Goal: Task Accomplishment & Management: Use online tool/utility

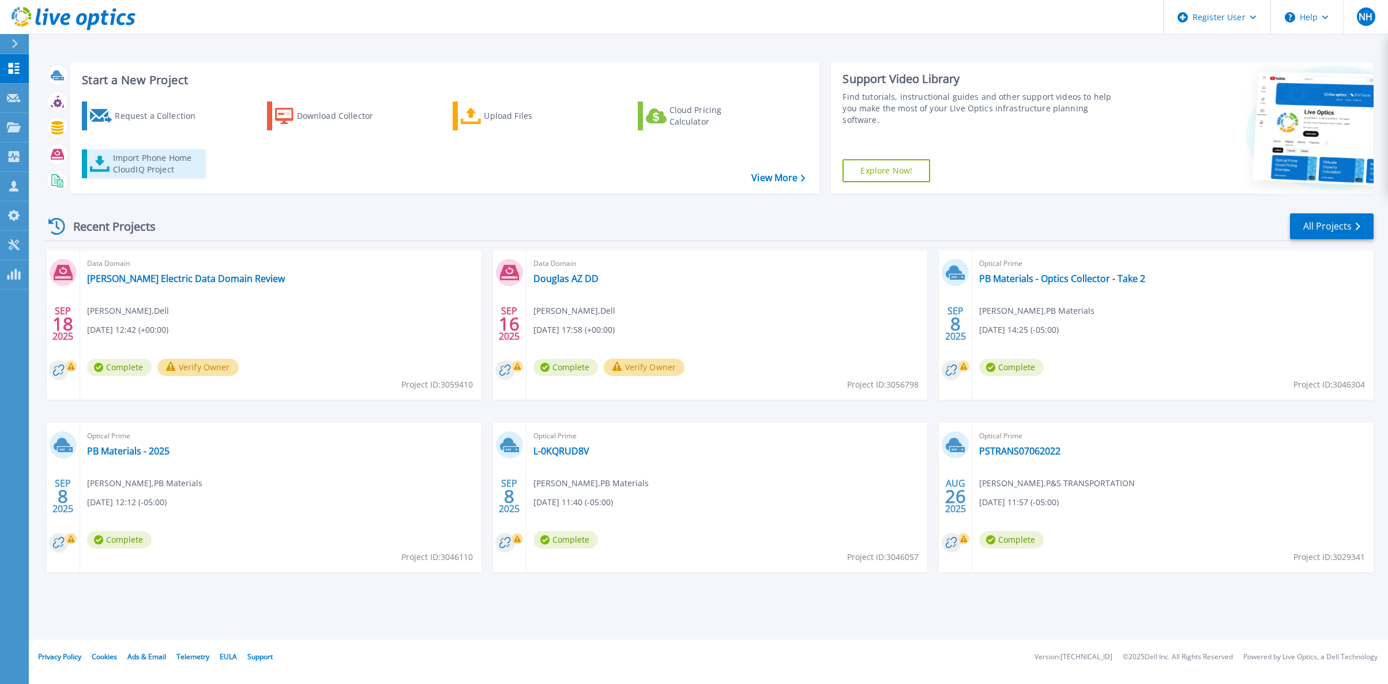
click at [162, 161] on div "Import Phone Home CloudIQ Project" at bounding box center [158, 163] width 90 height 23
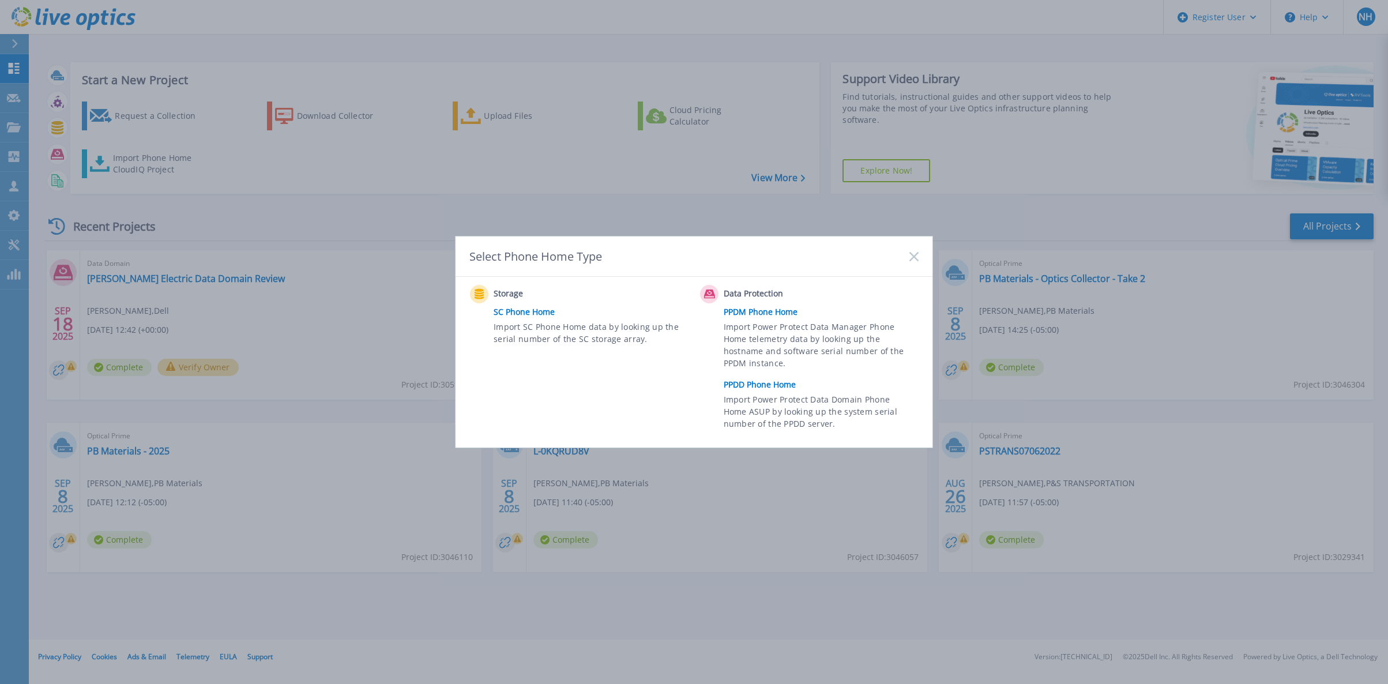
click at [770, 382] on link "PPDD Phone Home" at bounding box center [824, 384] width 201 height 17
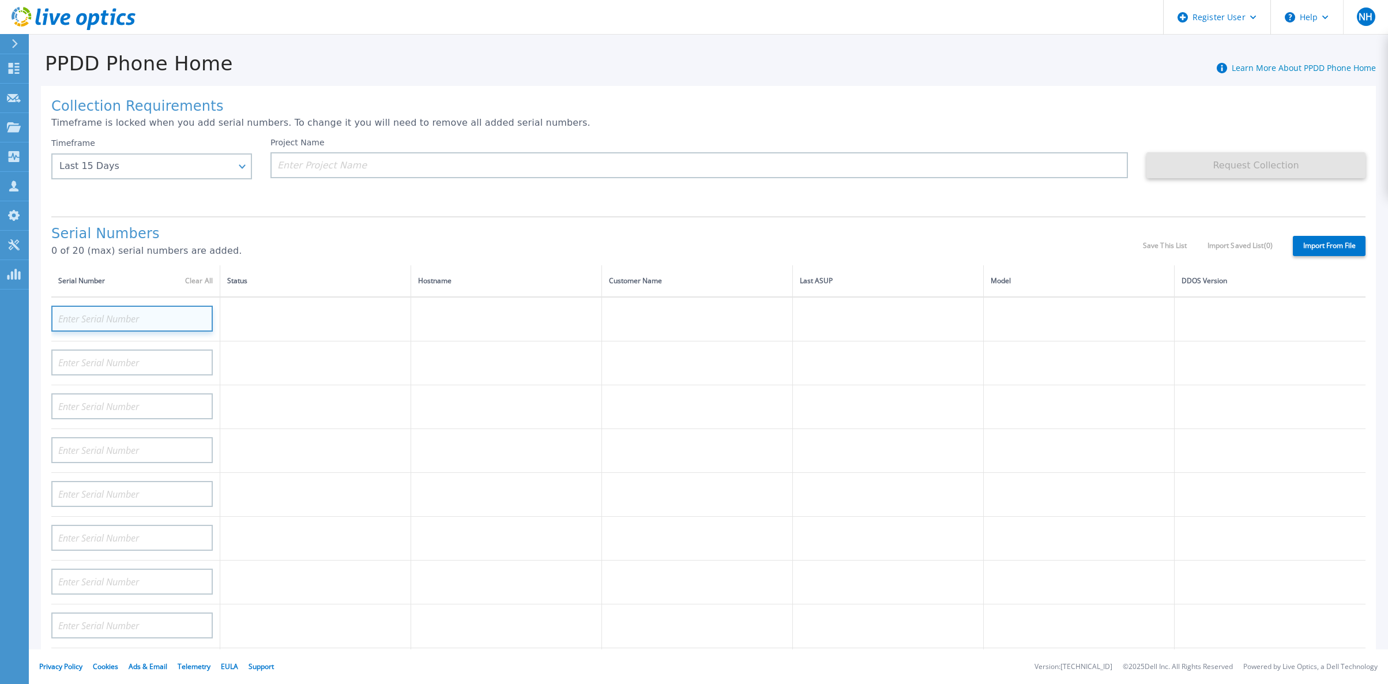
paste input "DE300213246295"
type input "DE300213246295"
click at [235, 170] on div "Timeframe Last 15 Days Last 15 Days Last 2 Months Last 6 Months Last 1 Year Las…" at bounding box center [151, 159] width 201 height 42
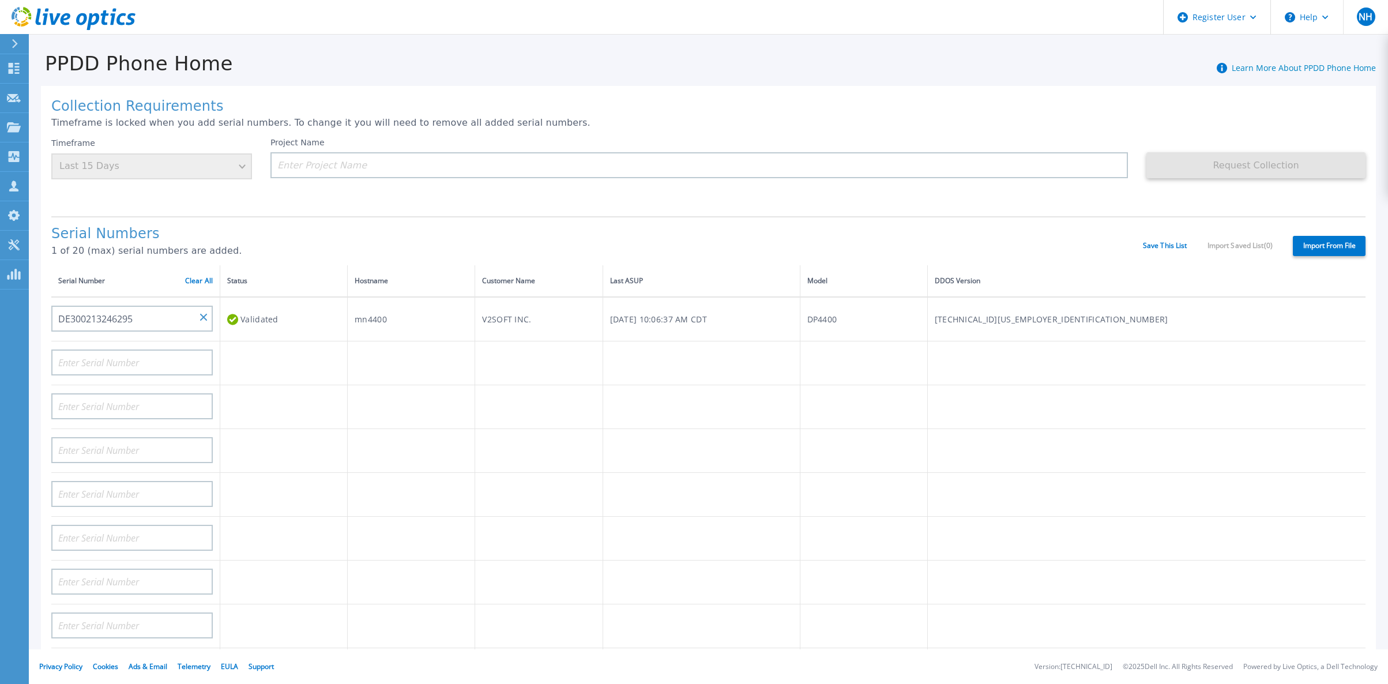
click at [243, 164] on div "Timeframe Last 15 Days" at bounding box center [151, 159] width 201 height 42
drag, startPoint x: 246, startPoint y: 260, endPoint x: 240, endPoint y: 206, distance: 54.0
click at [246, 265] on th "Status" at bounding box center [283, 281] width 127 height 32
click at [200, 169] on div "Timeframe Last 15 Days" at bounding box center [151, 159] width 201 height 42
click at [239, 172] on div "Timeframe Last 15 Days" at bounding box center [151, 159] width 201 height 42
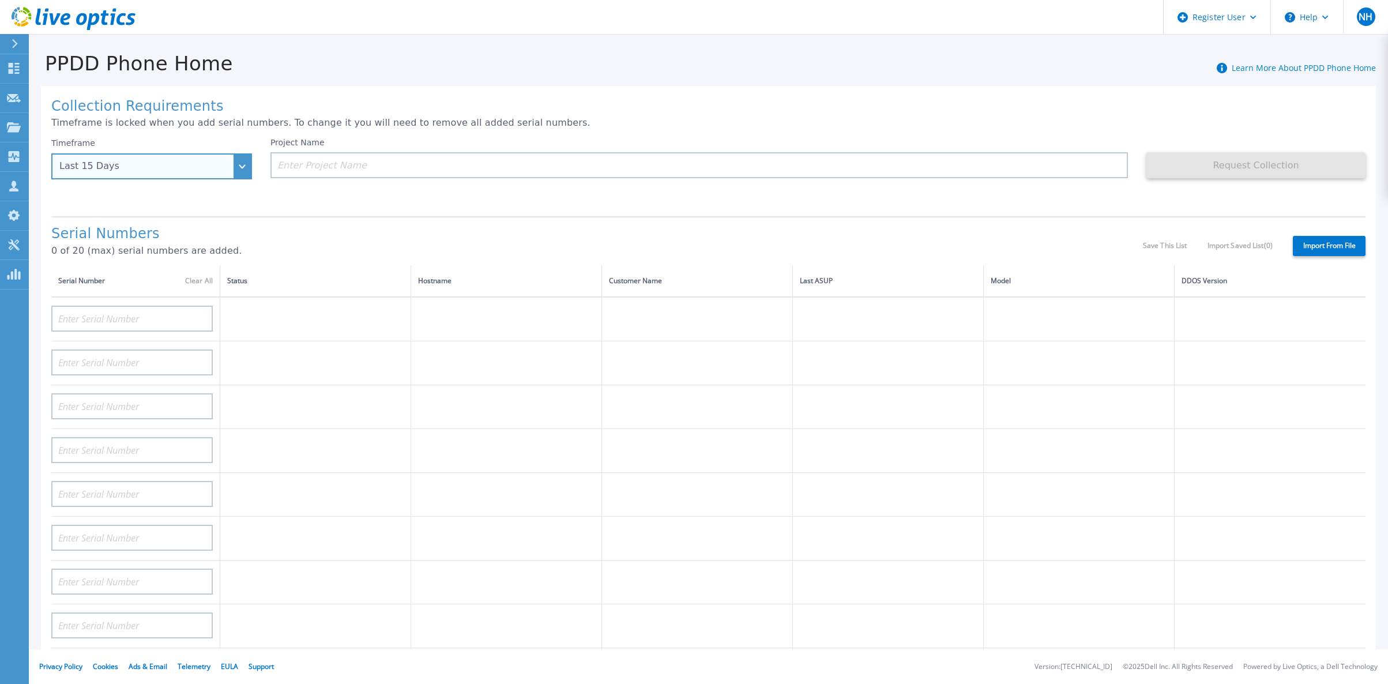
drag, startPoint x: 224, startPoint y: 175, endPoint x: 215, endPoint y: 224, distance: 50.0
click at [224, 175] on div "Last 15 Days" at bounding box center [151, 166] width 201 height 26
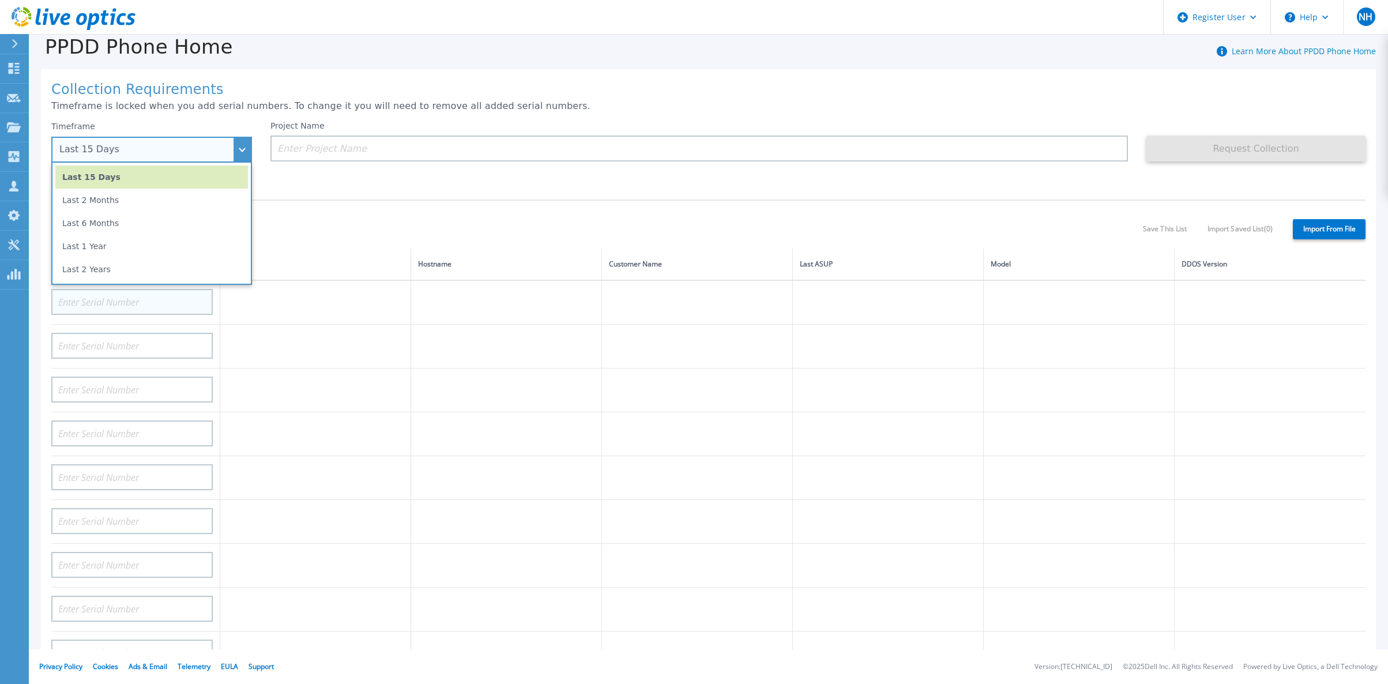
scroll to position [44, 0]
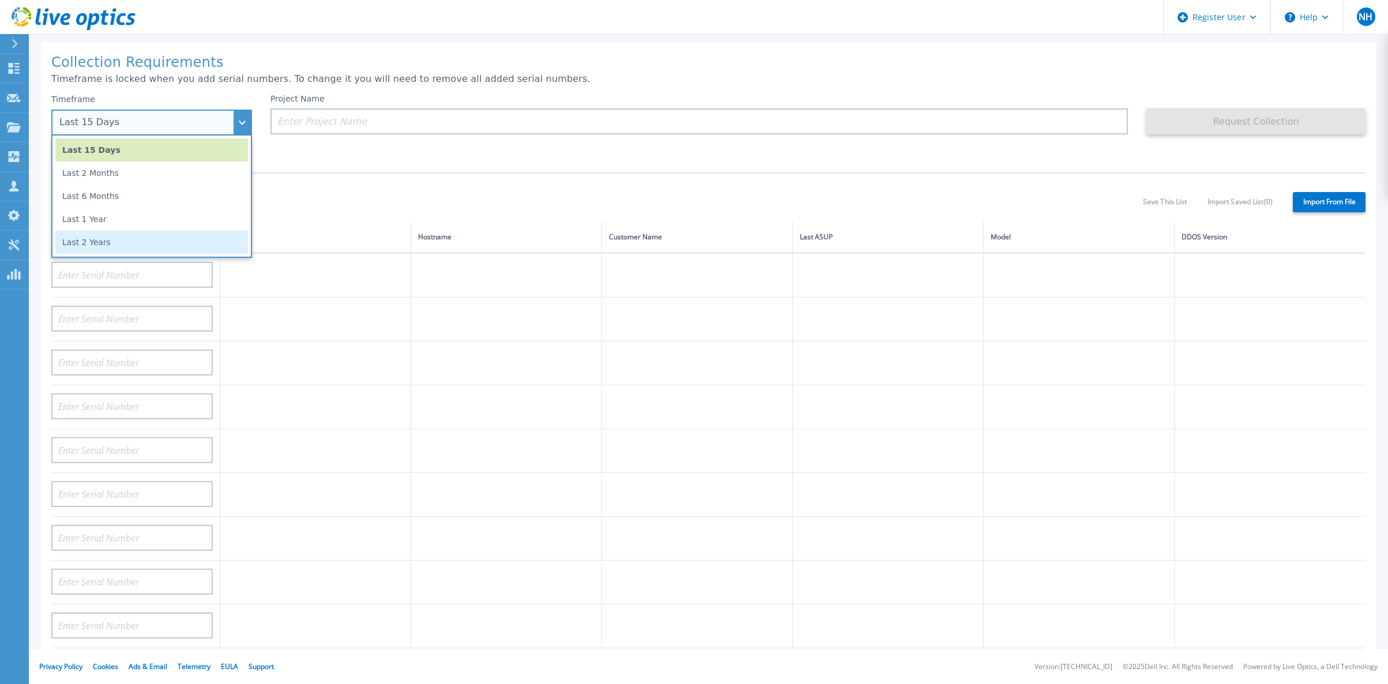
click at [156, 235] on li "Last 2 Years" at bounding box center [151, 242] width 193 height 23
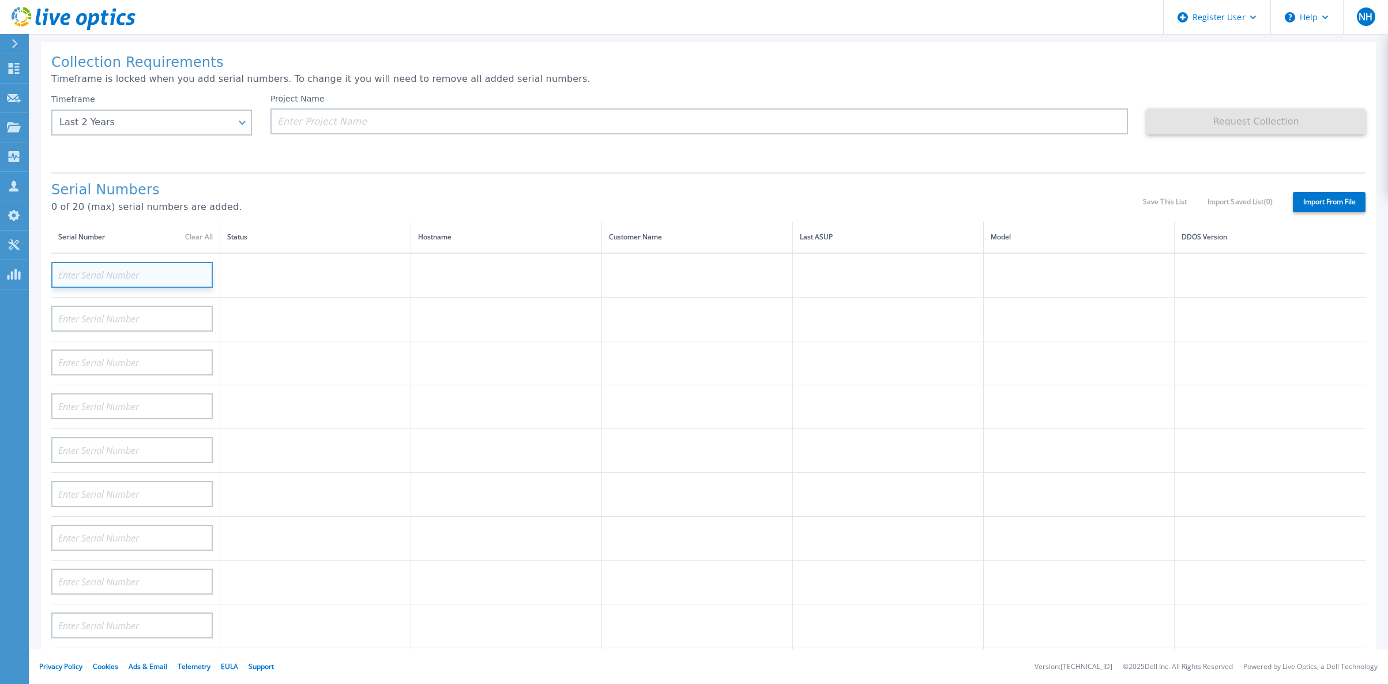
click at [129, 264] on input at bounding box center [131, 275] width 161 height 26
paste input "DE300213246295"
type input "DE300213246295"
click at [330, 182] on h1 "Serial Numbers" at bounding box center [597, 190] width 1092 height 16
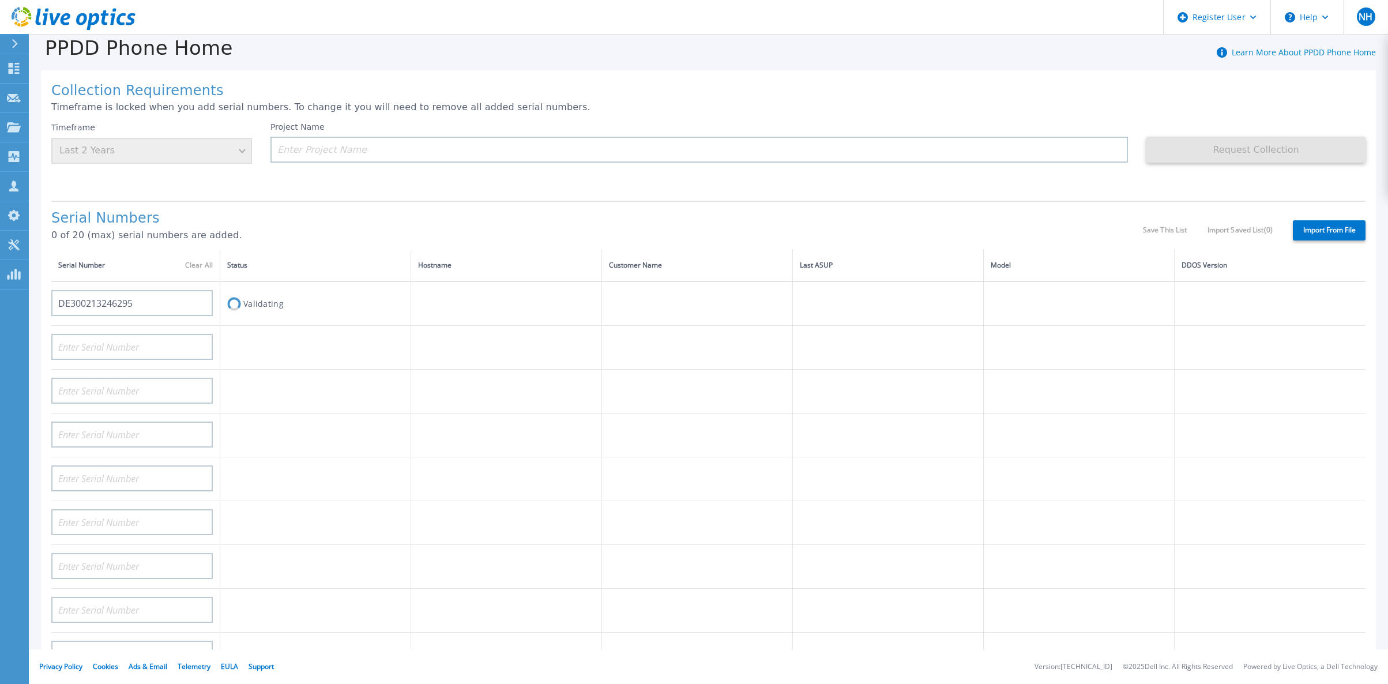
scroll to position [0, 0]
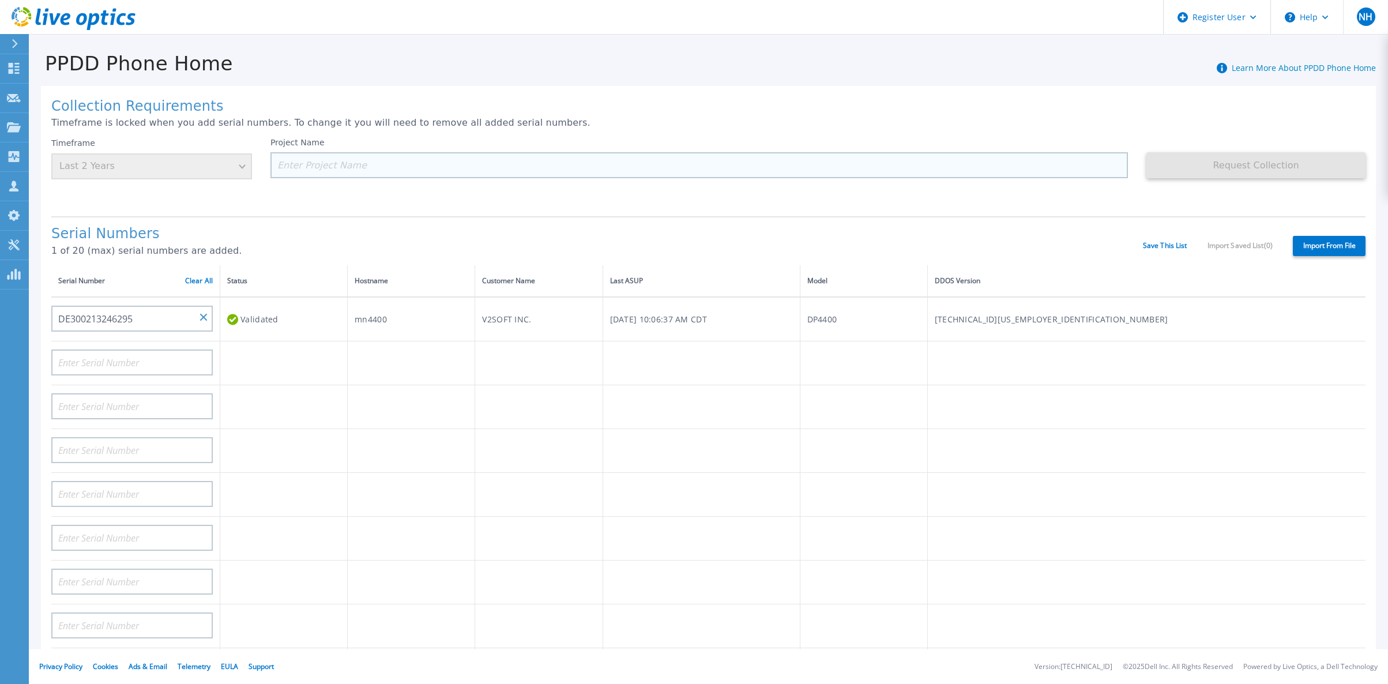
click at [690, 163] on input at bounding box center [699, 165] width 858 height 26
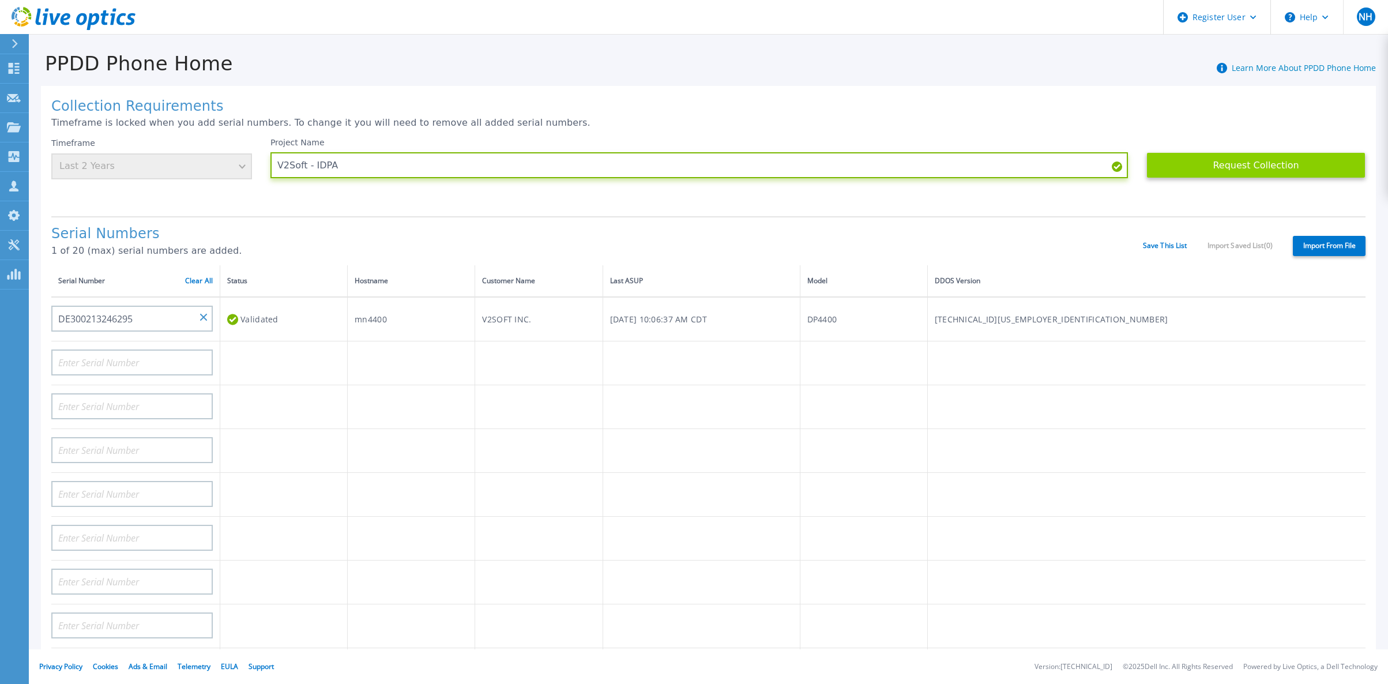
type input "V2Soft - IDPA"
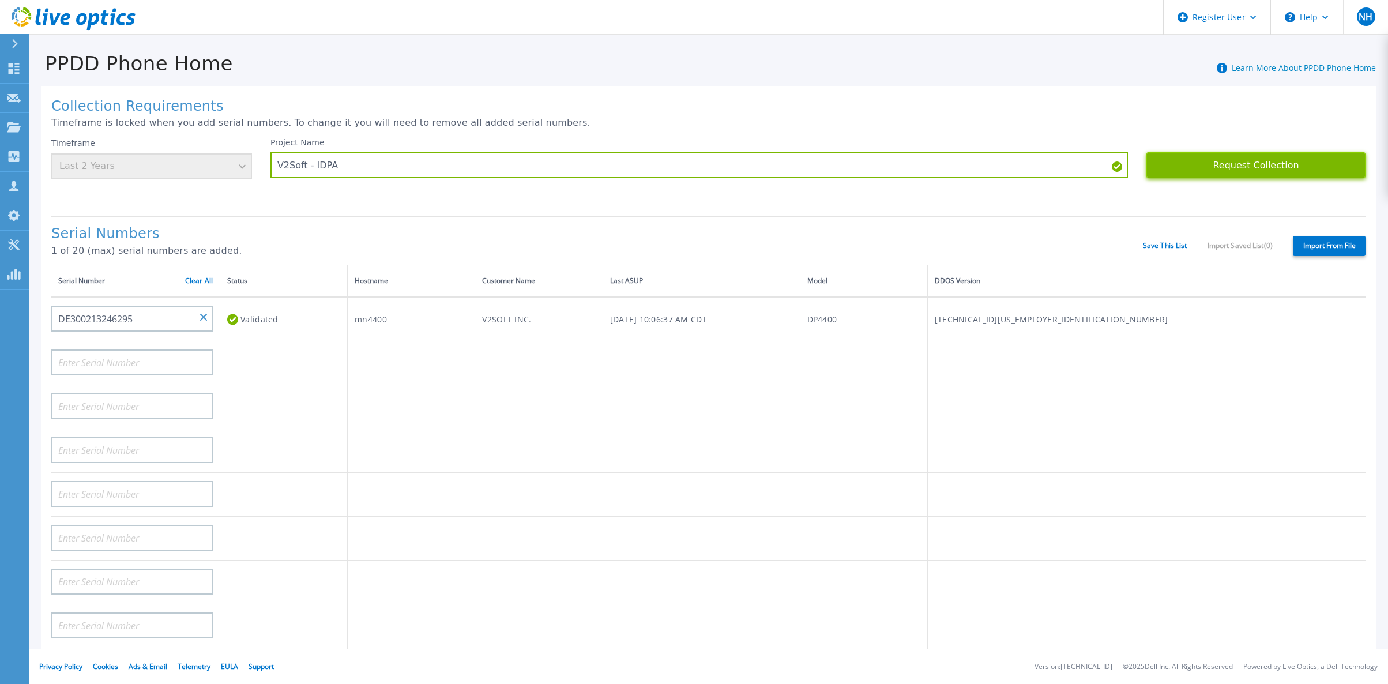
click at [1160, 170] on button "Request Collection" at bounding box center [1255, 165] width 219 height 26
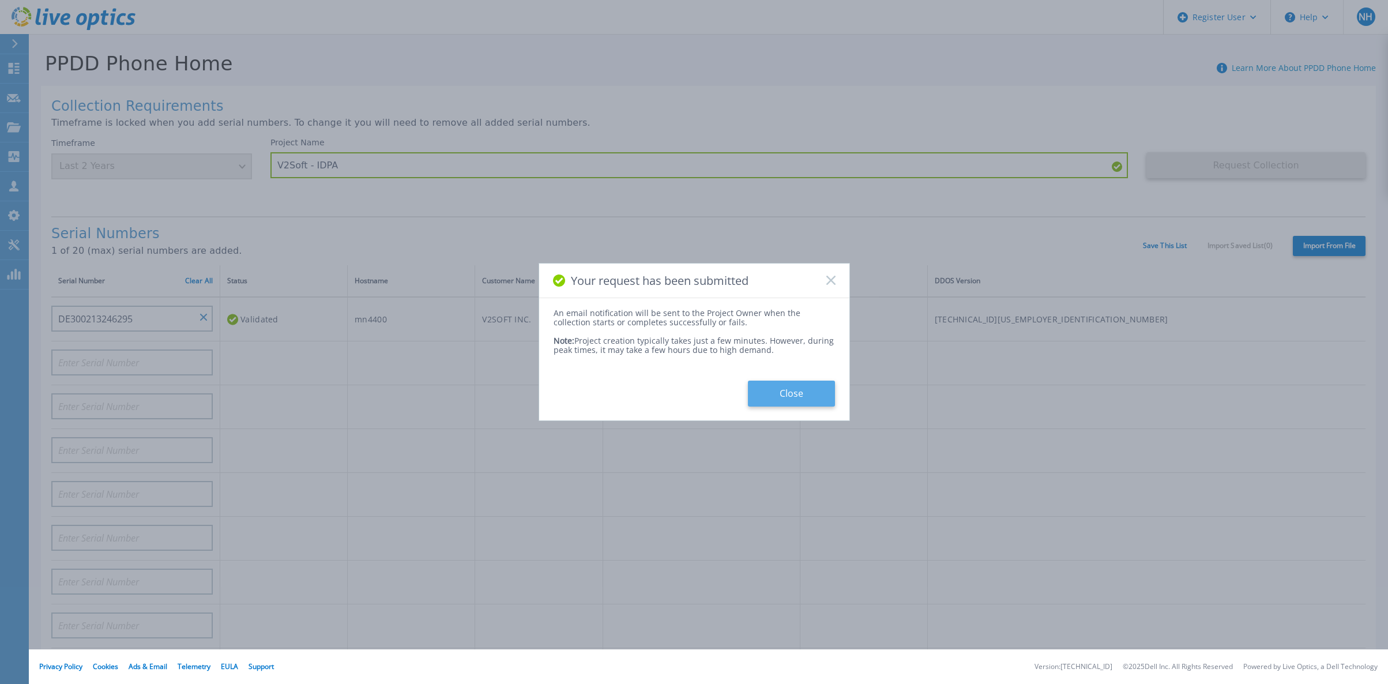
click at [777, 384] on button "Close" at bounding box center [791, 394] width 87 height 26
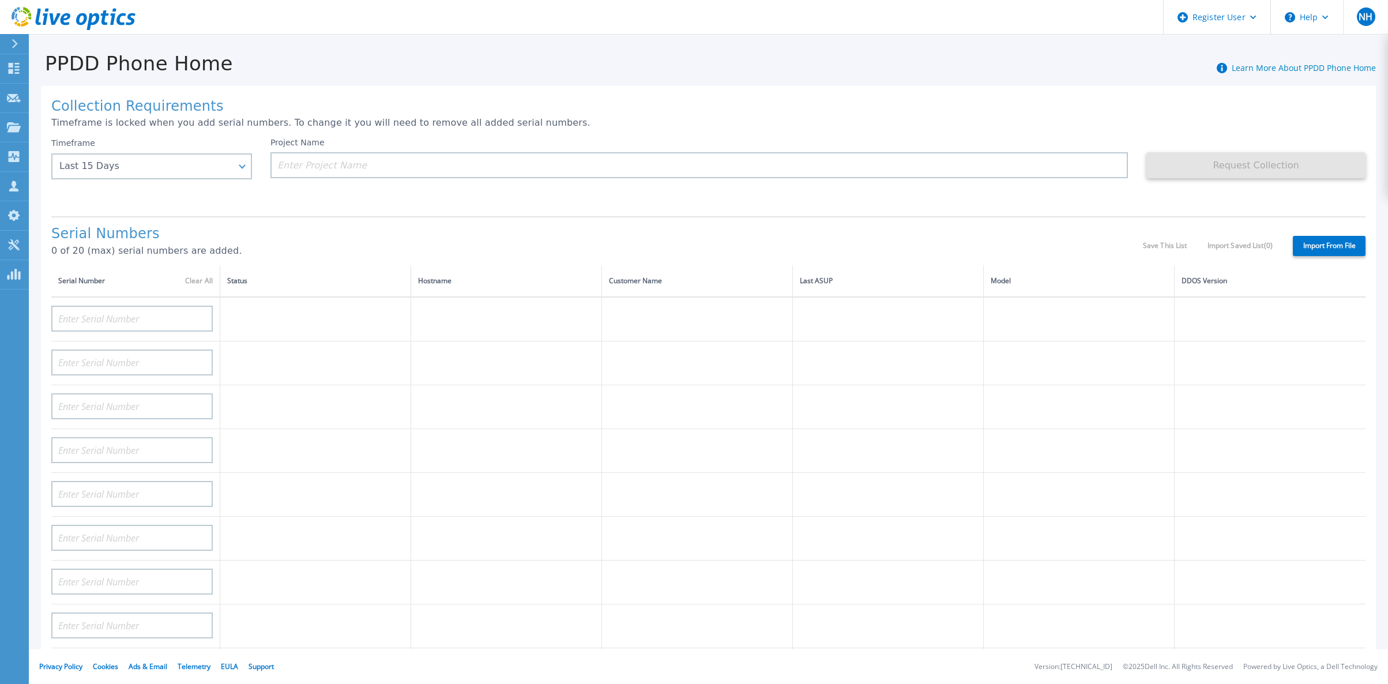
click at [143, 35] on div "PPDD Phone Home Learn More About PPDD Phone Home Collection Requirements Timefr…" at bounding box center [708, 318] width 1359 height 567
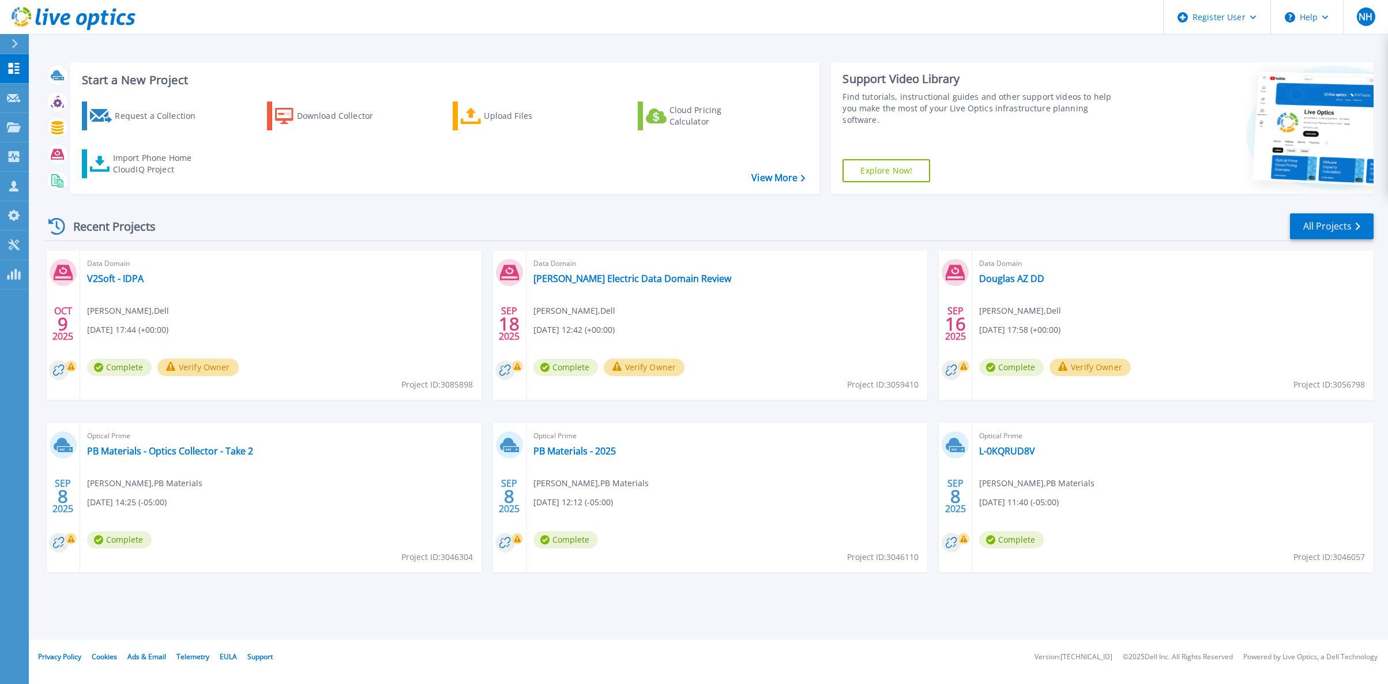
click at [16, 52] on div at bounding box center [19, 44] width 18 height 20
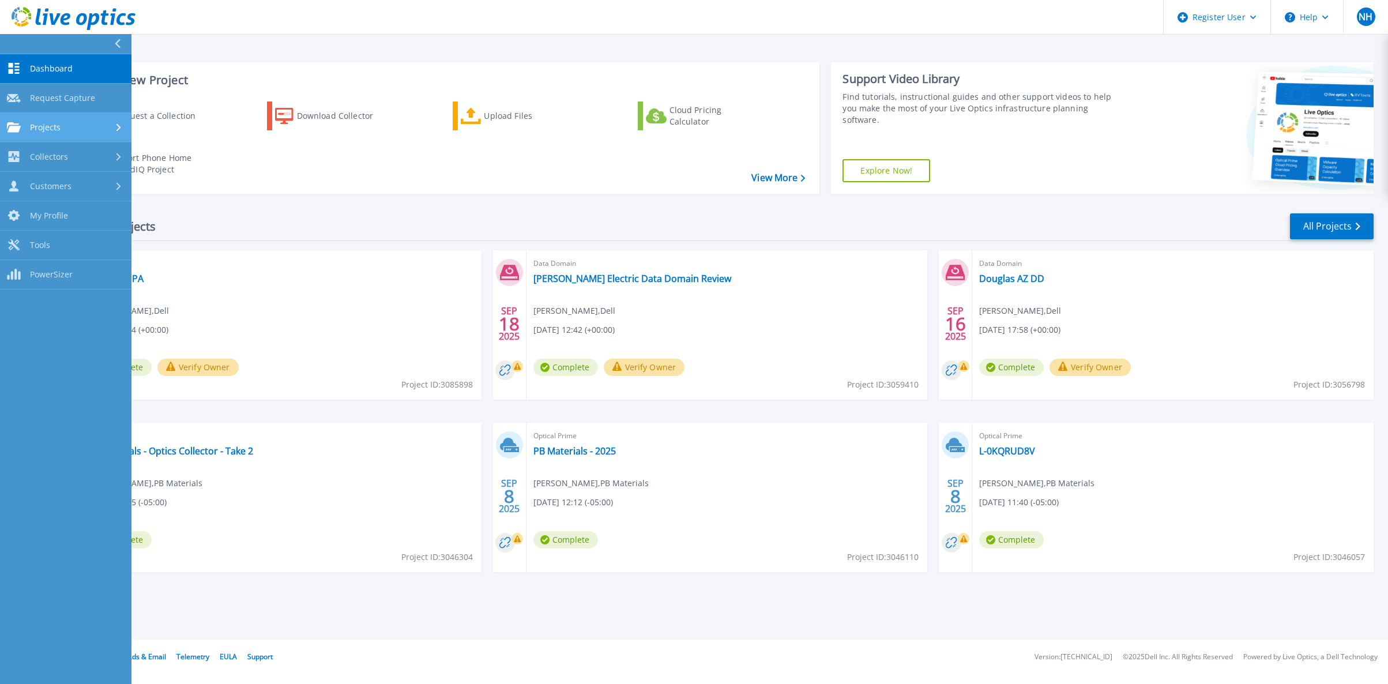
click at [114, 125] on div "Projects" at bounding box center [66, 127] width 118 height 10
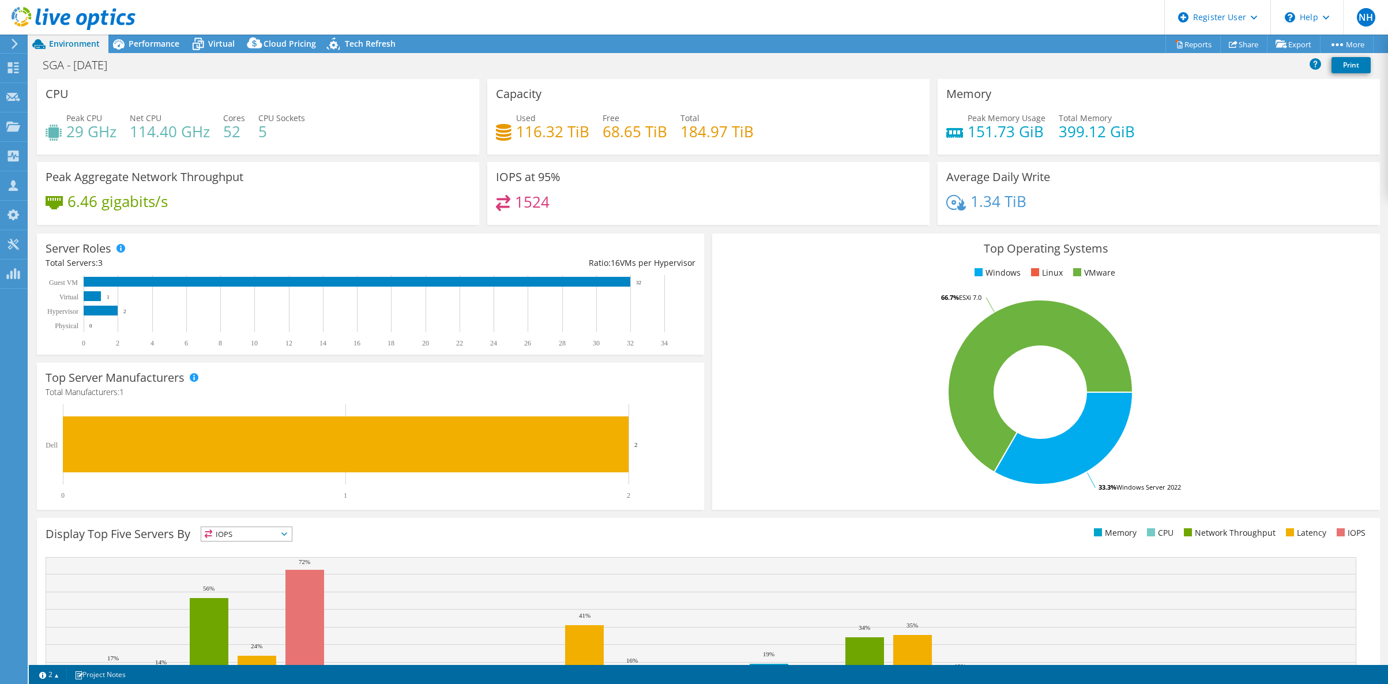
select select "USD"
click at [224, 44] on span "Virtual" at bounding box center [221, 43] width 27 height 11
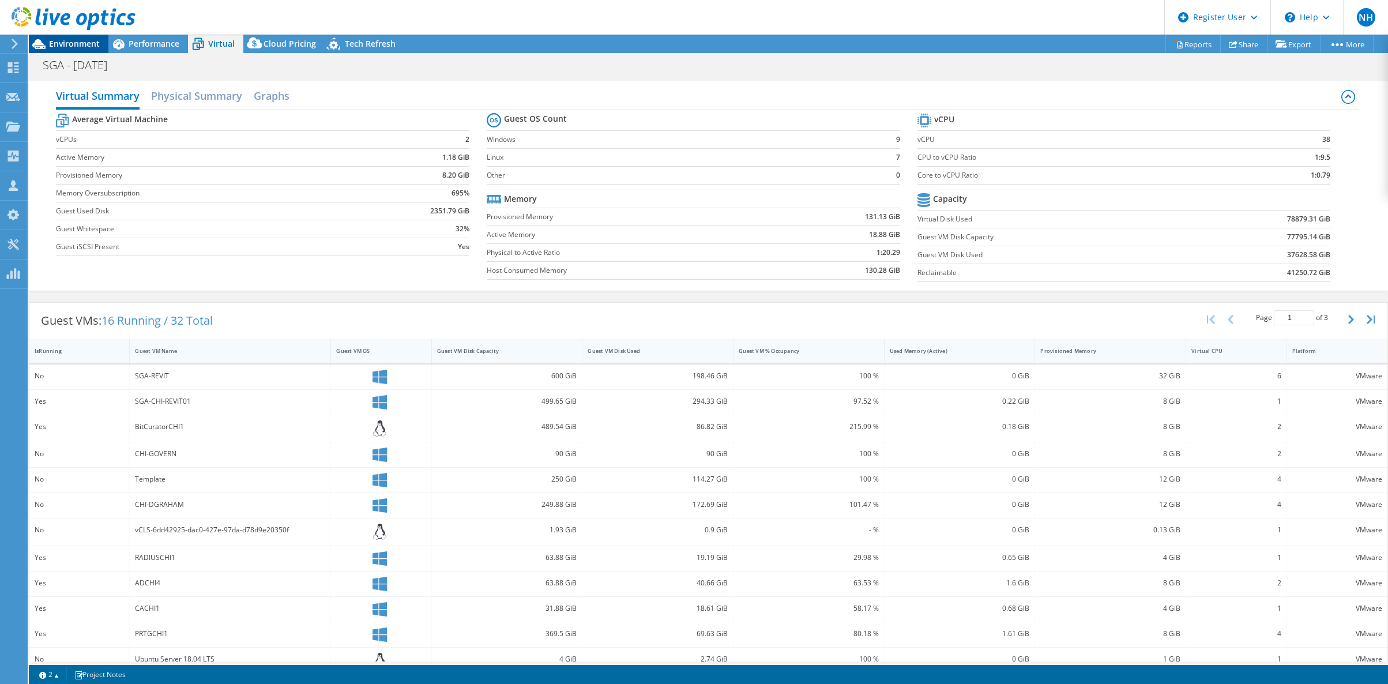
click at [77, 43] on span "Environment" at bounding box center [74, 43] width 51 height 11
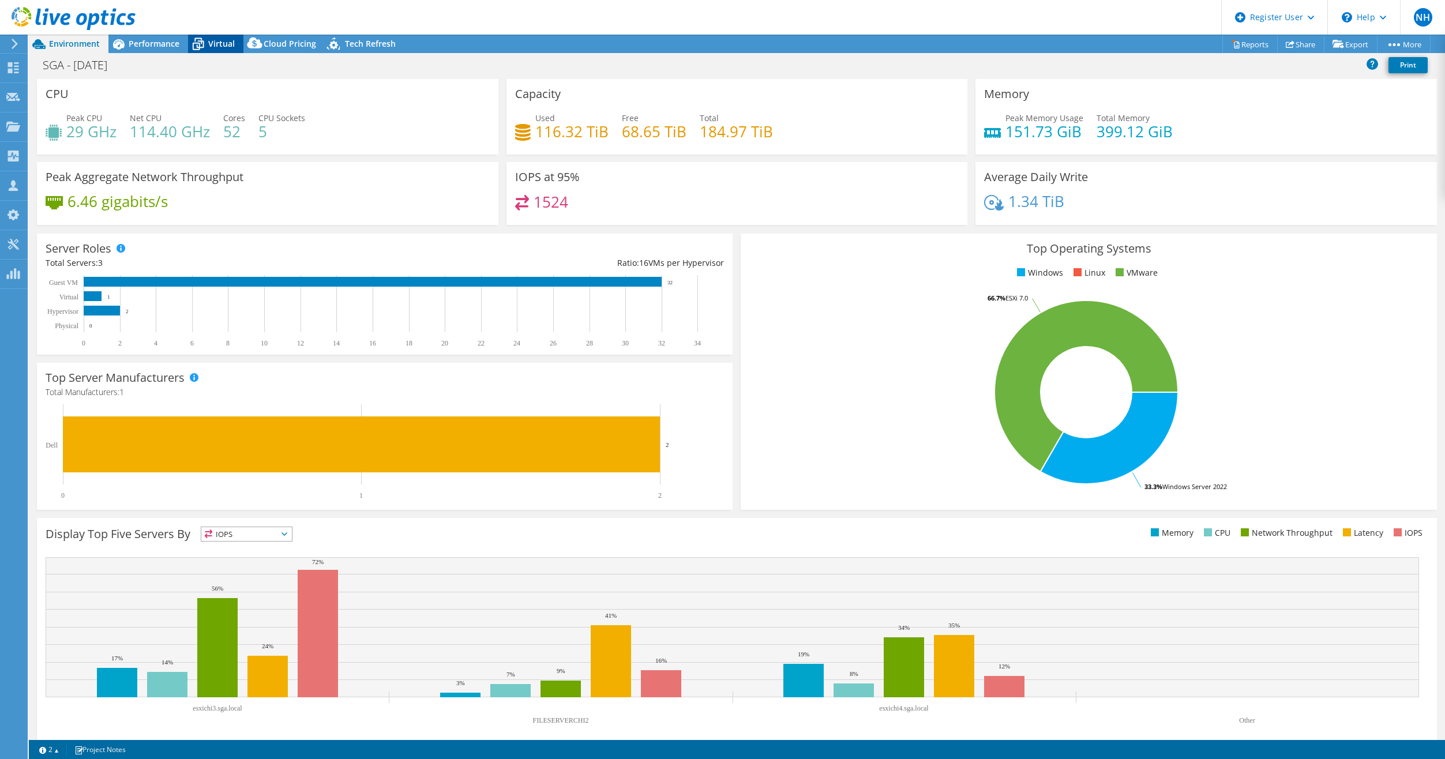
click at [221, 42] on span "Virtual" at bounding box center [221, 43] width 27 height 11
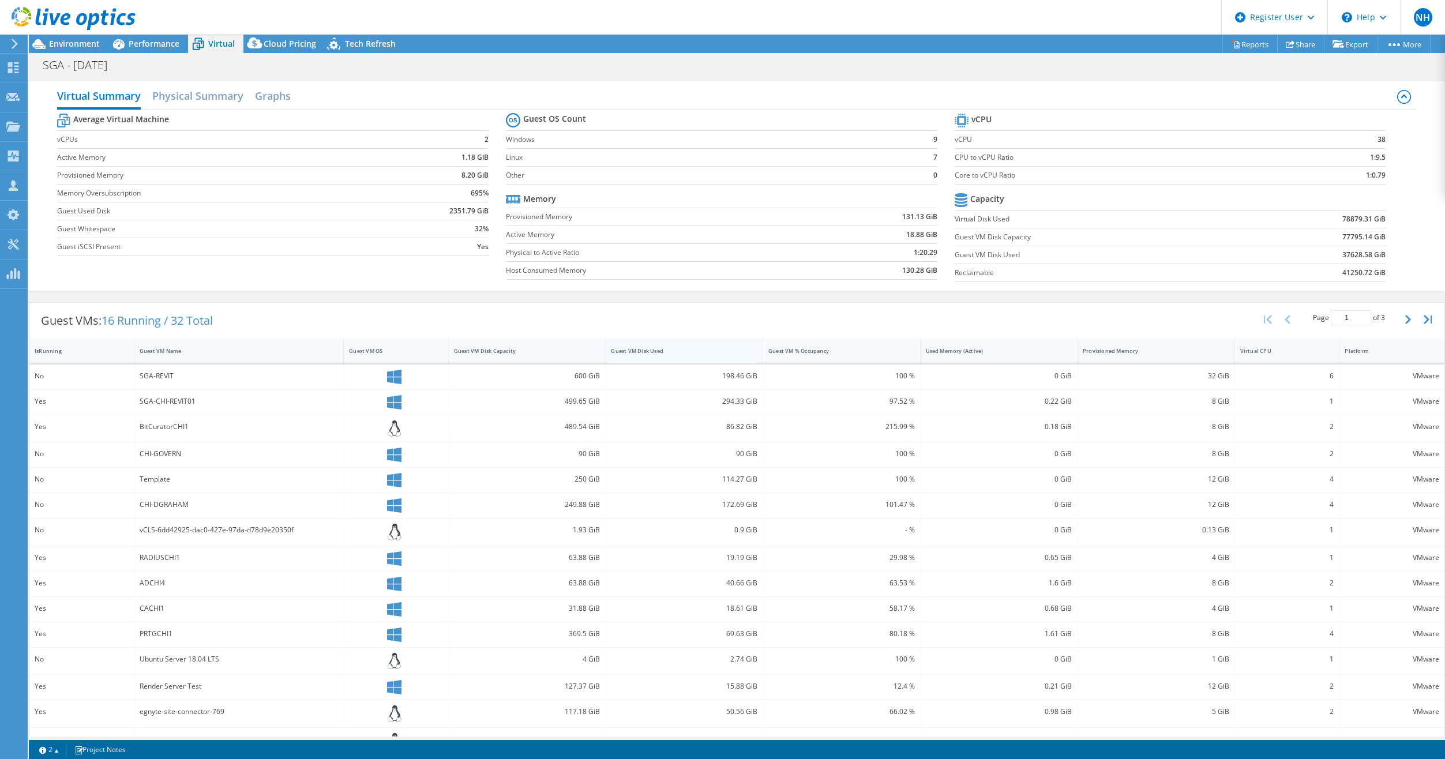
click at [680, 348] on div "Guest VM Disk Used" at bounding box center [677, 350] width 133 height 7
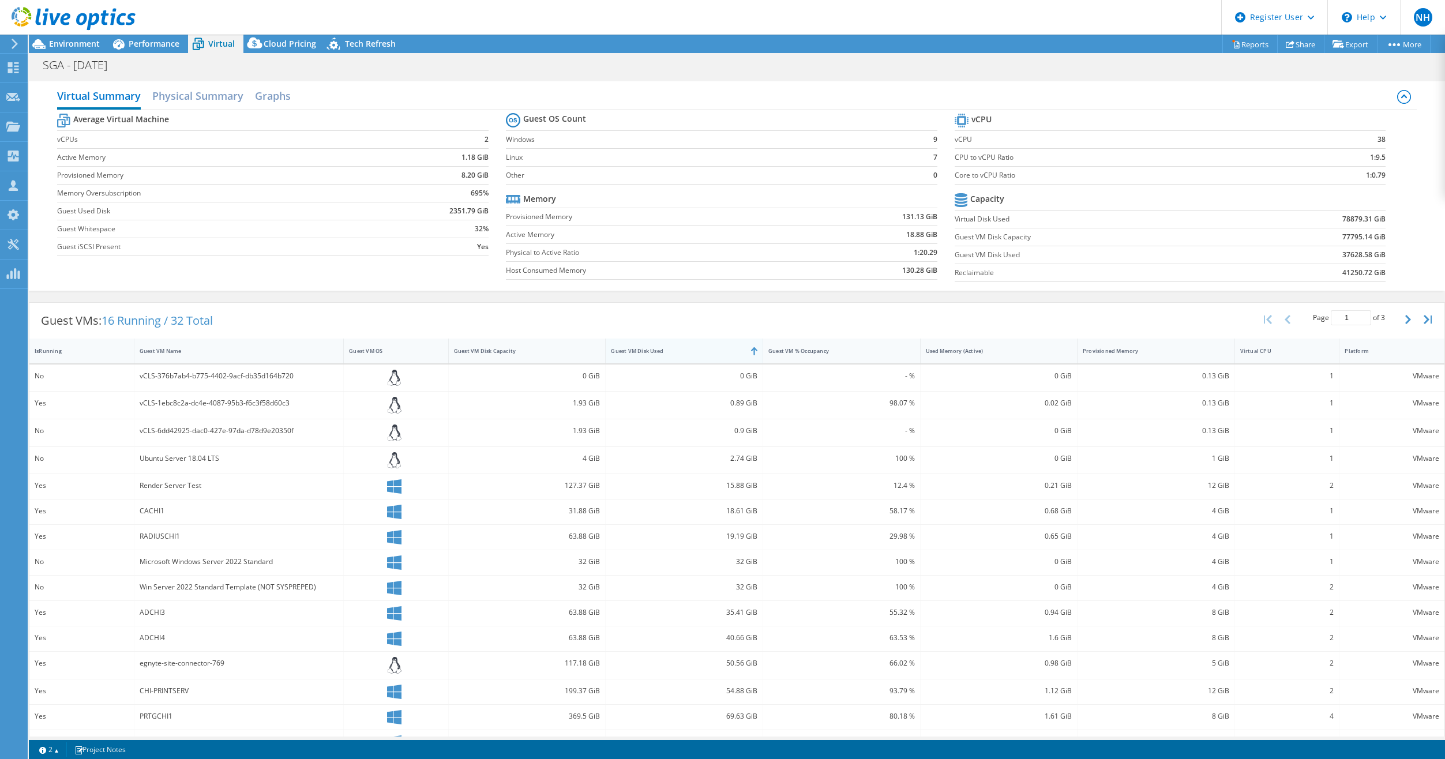
click at [680, 348] on div "Guest VM Disk Used" at bounding box center [677, 350] width 133 height 7
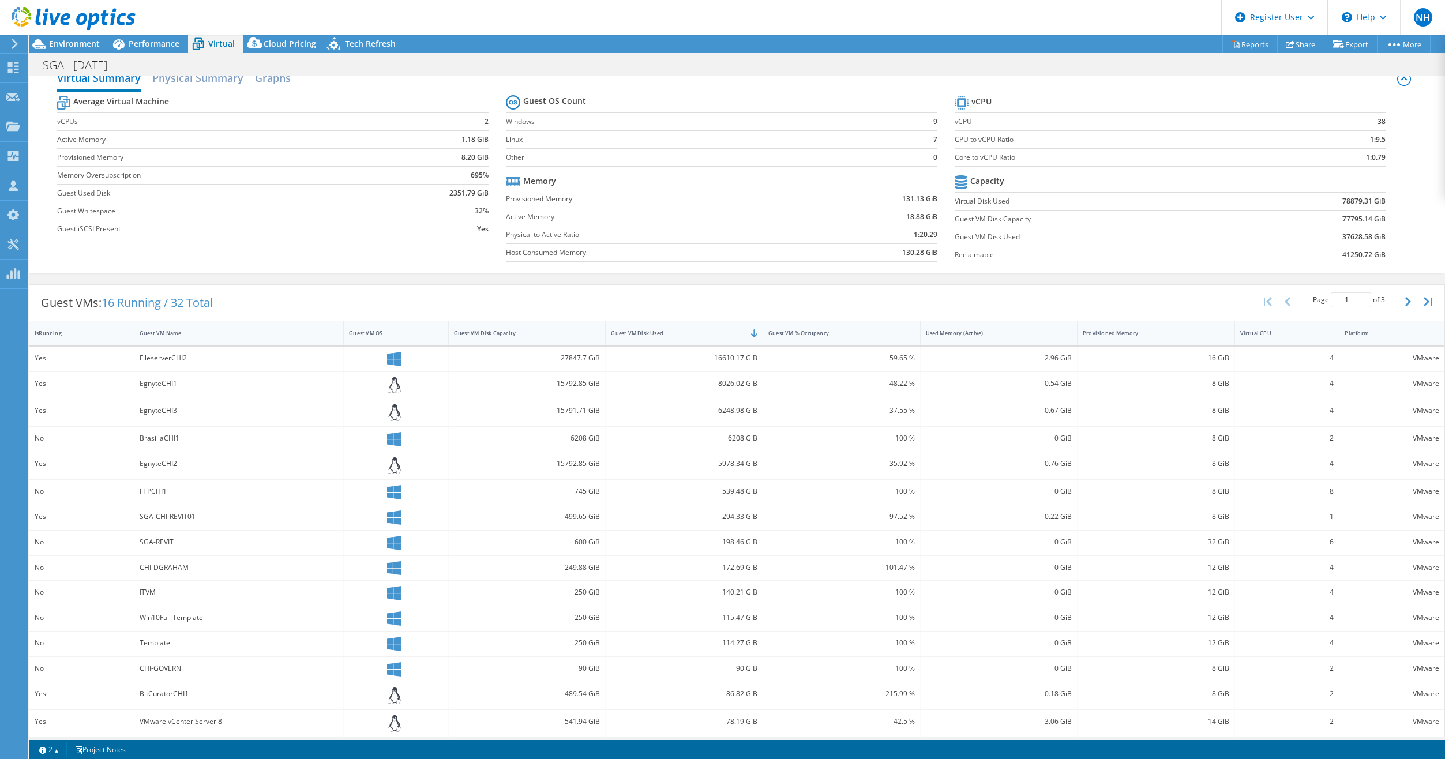
scroll to position [25, 0]
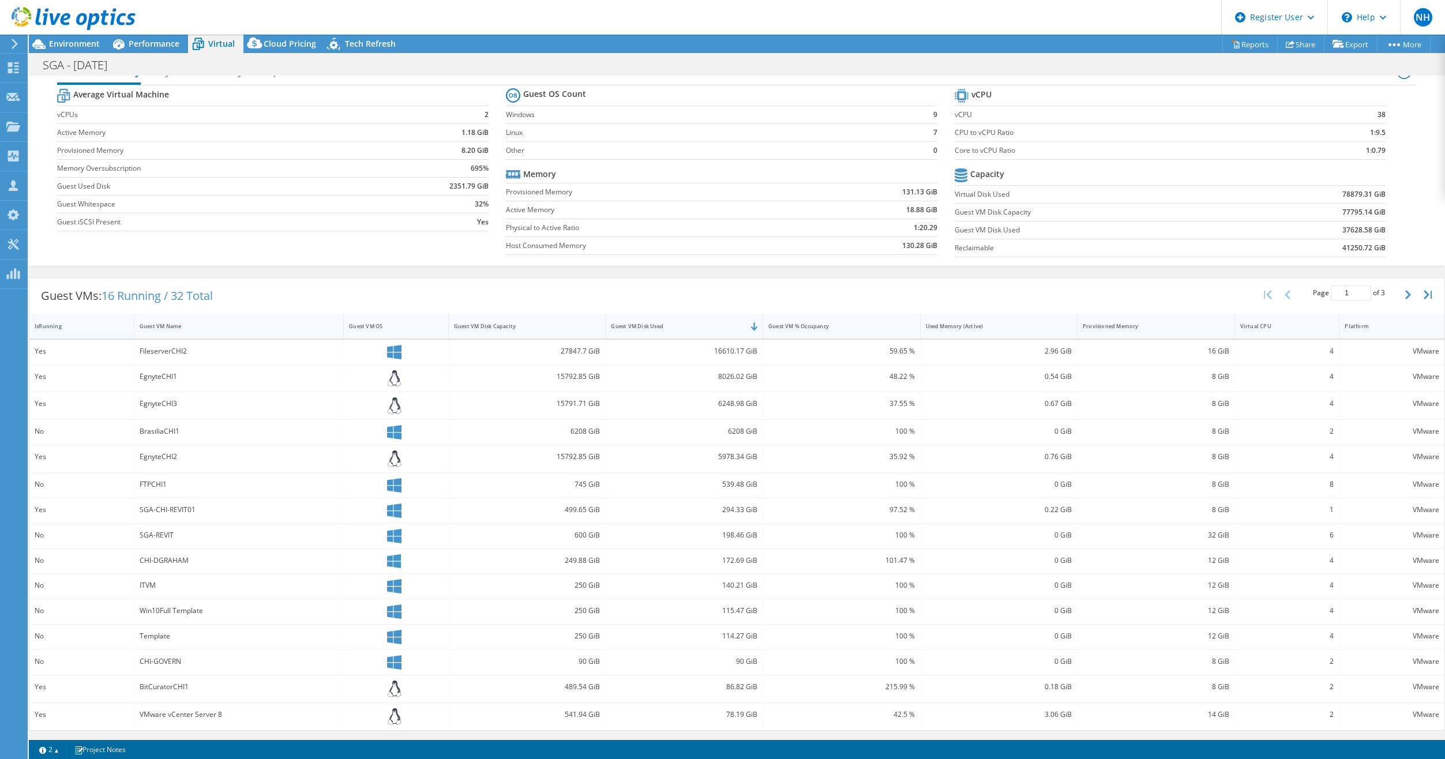
click at [97, 318] on div "IsRunning" at bounding box center [74, 326] width 91 height 18
click at [88, 328] on div "IsRunning" at bounding box center [75, 328] width 80 height 7
click at [717, 326] on div "Guest VM Disk Used" at bounding box center [677, 325] width 133 height 7
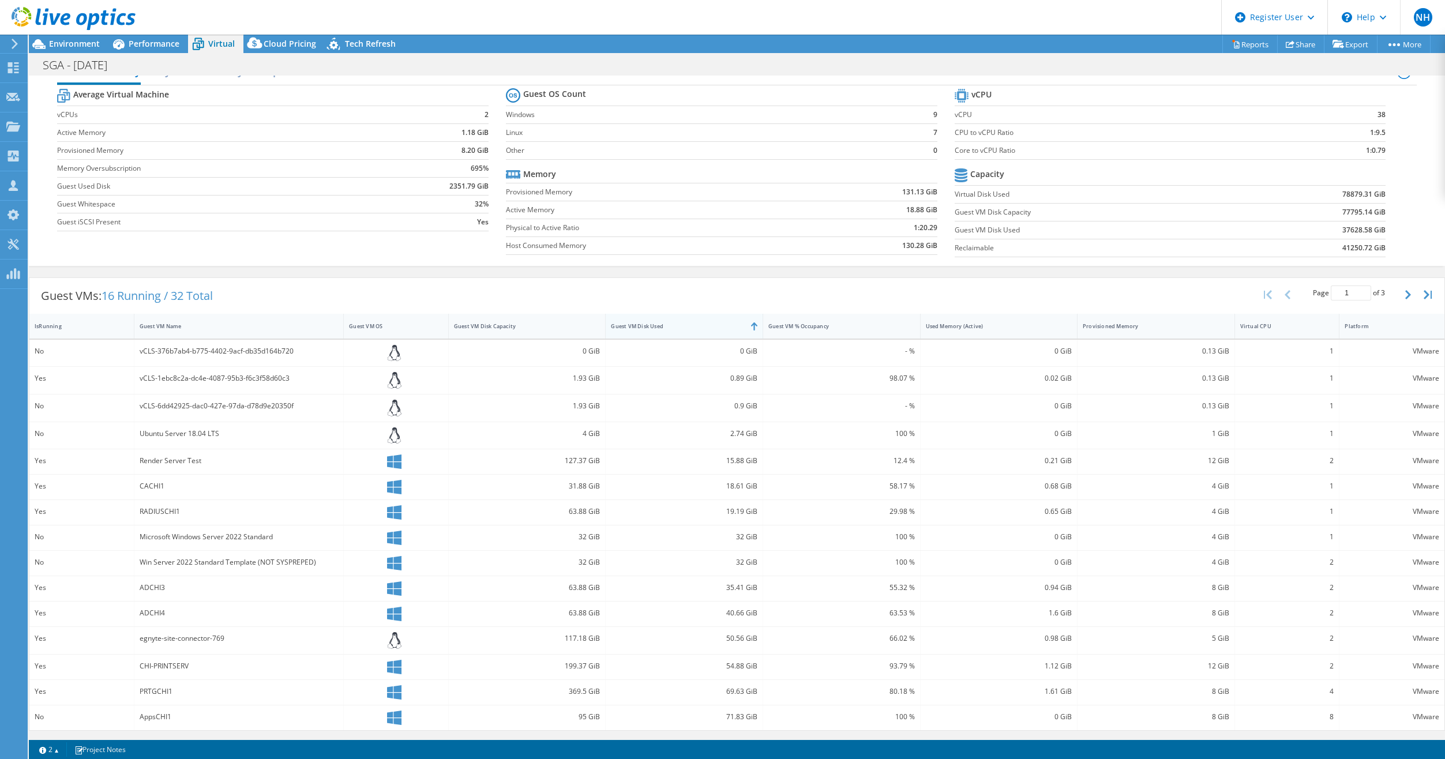
click at [717, 326] on div "Guest VM Disk Used" at bounding box center [677, 325] width 133 height 7
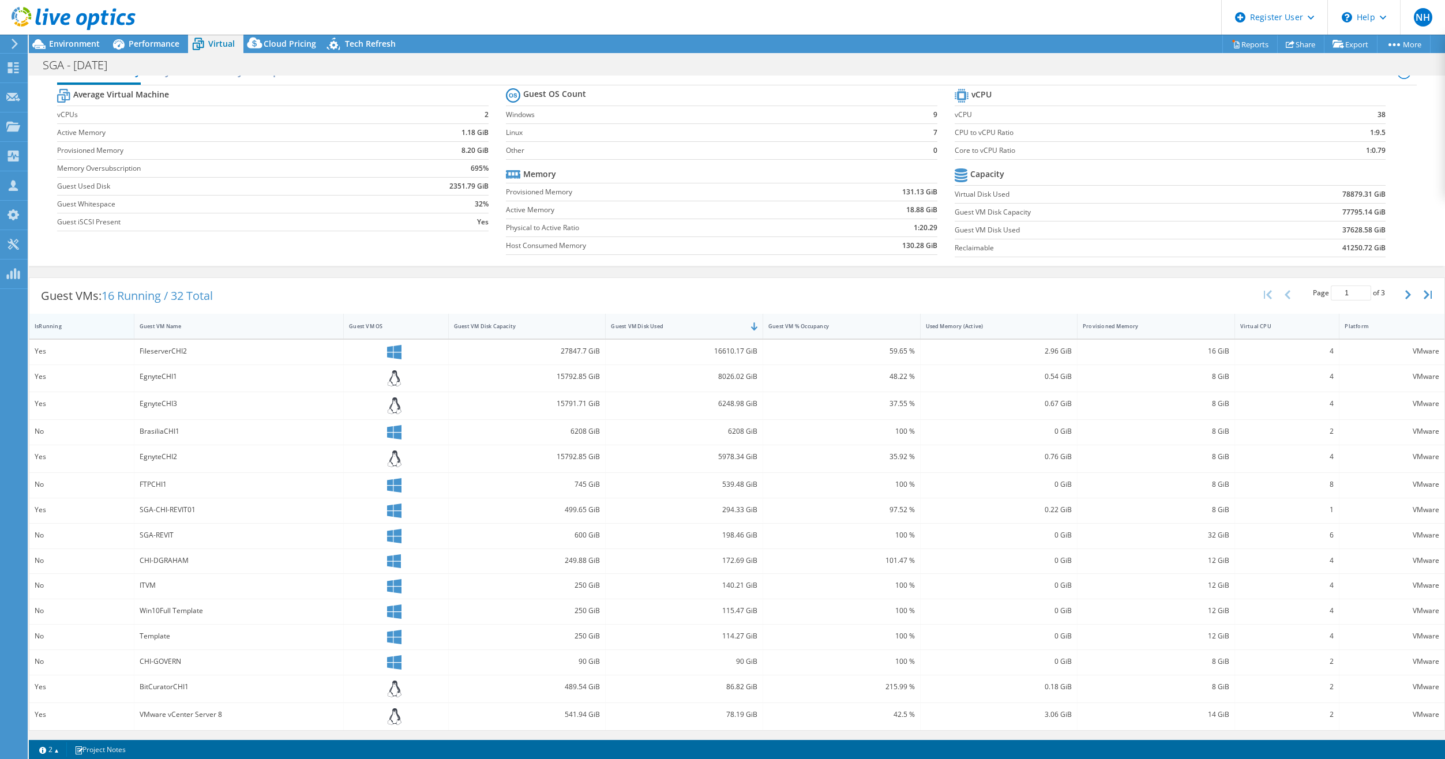
click at [99, 328] on div "IsRunning" at bounding box center [75, 325] width 80 height 7
click at [99, 328] on div "IsRunning" at bounding box center [75, 328] width 80 height 7
click at [690, 322] on div "Guest VM Disk Used" at bounding box center [677, 325] width 133 height 7
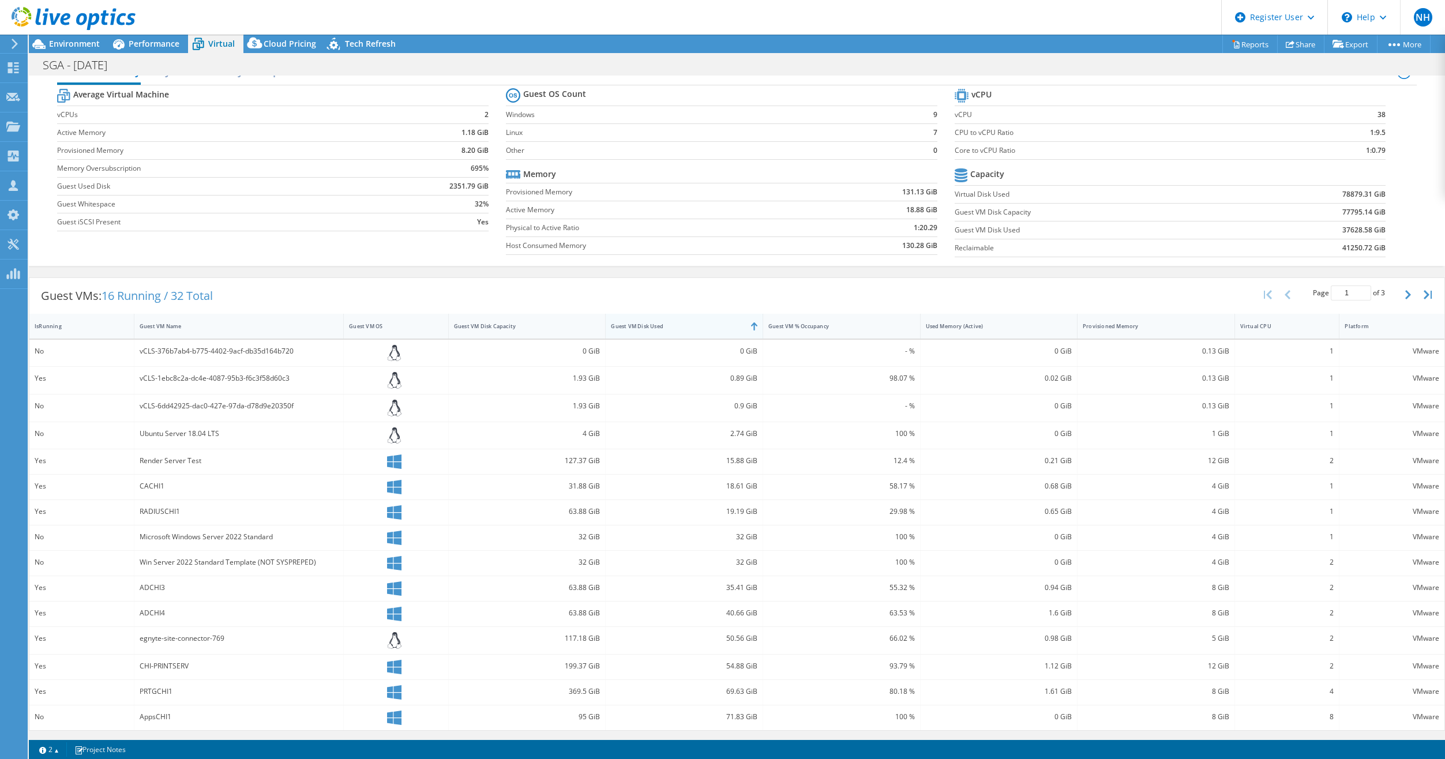
click at [690, 322] on div "Guest VM Disk Used" at bounding box center [677, 325] width 133 height 7
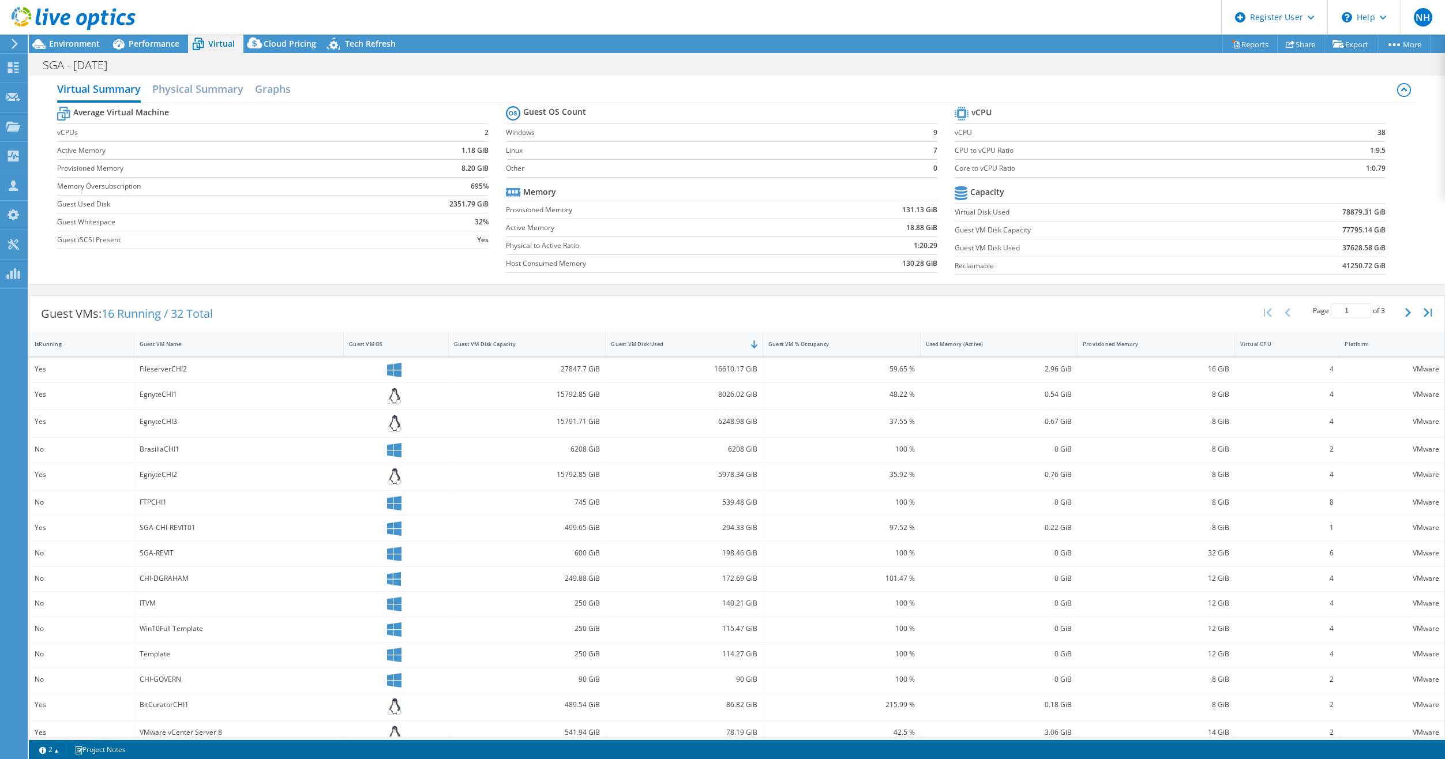
scroll to position [0, 0]
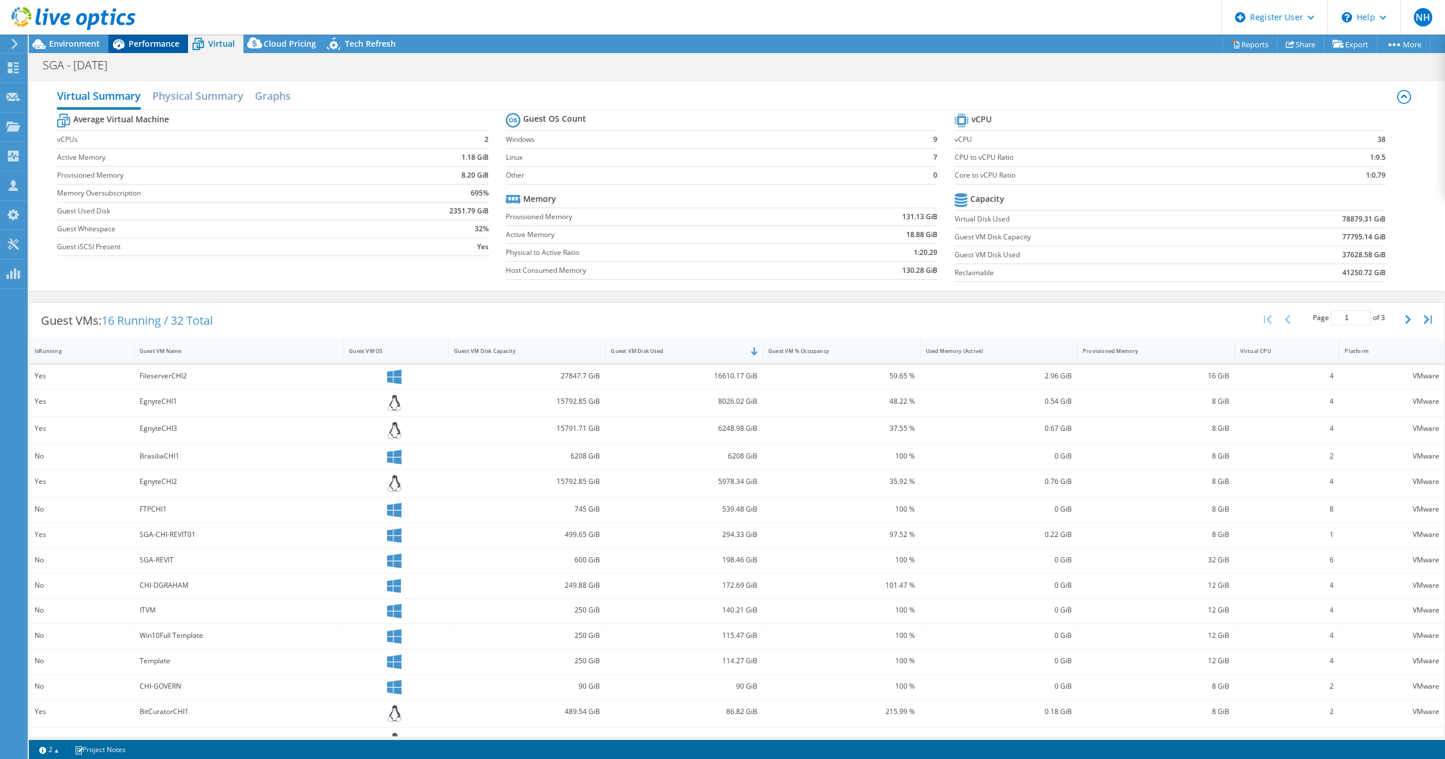
click at [172, 44] on span "Performance" at bounding box center [154, 43] width 51 height 11
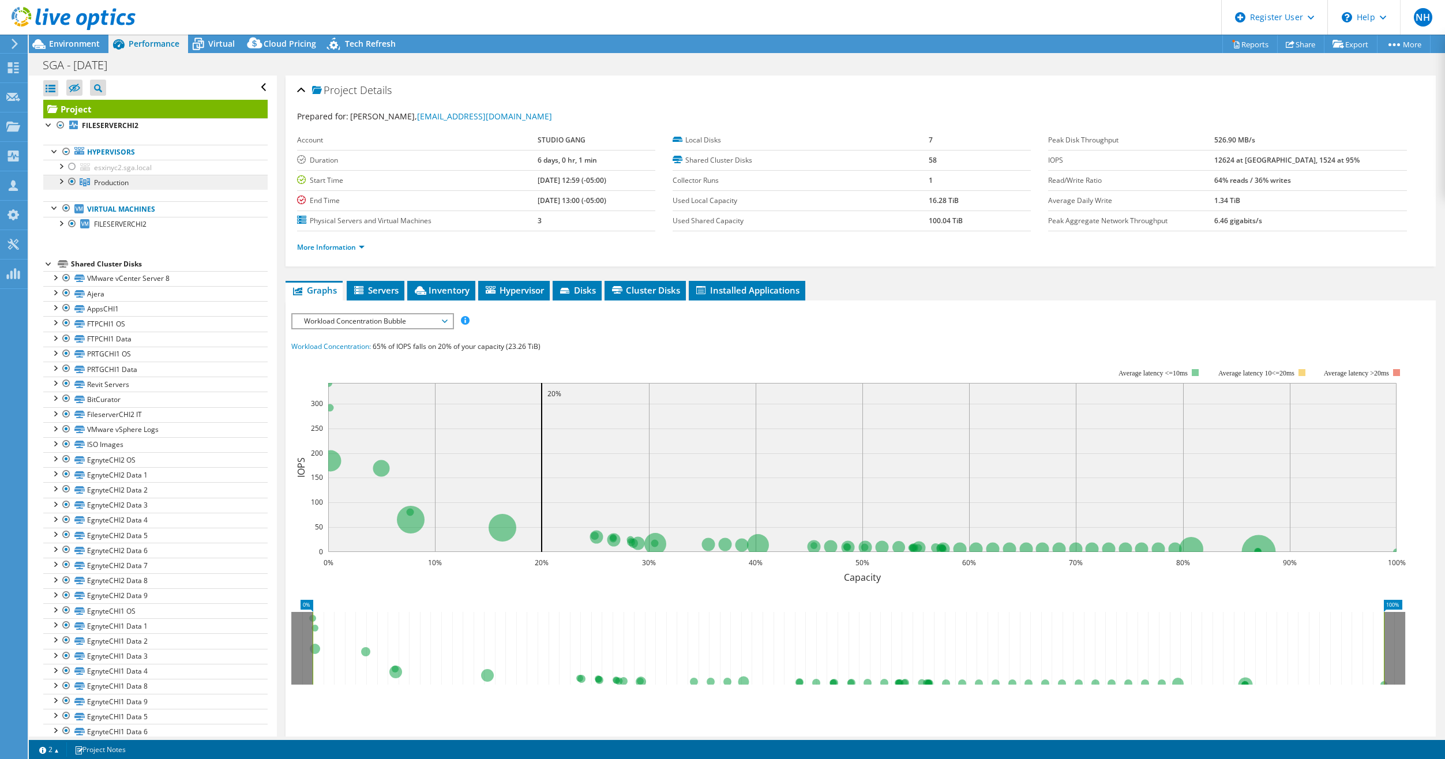
click at [108, 185] on span "Production" at bounding box center [111, 183] width 35 height 10
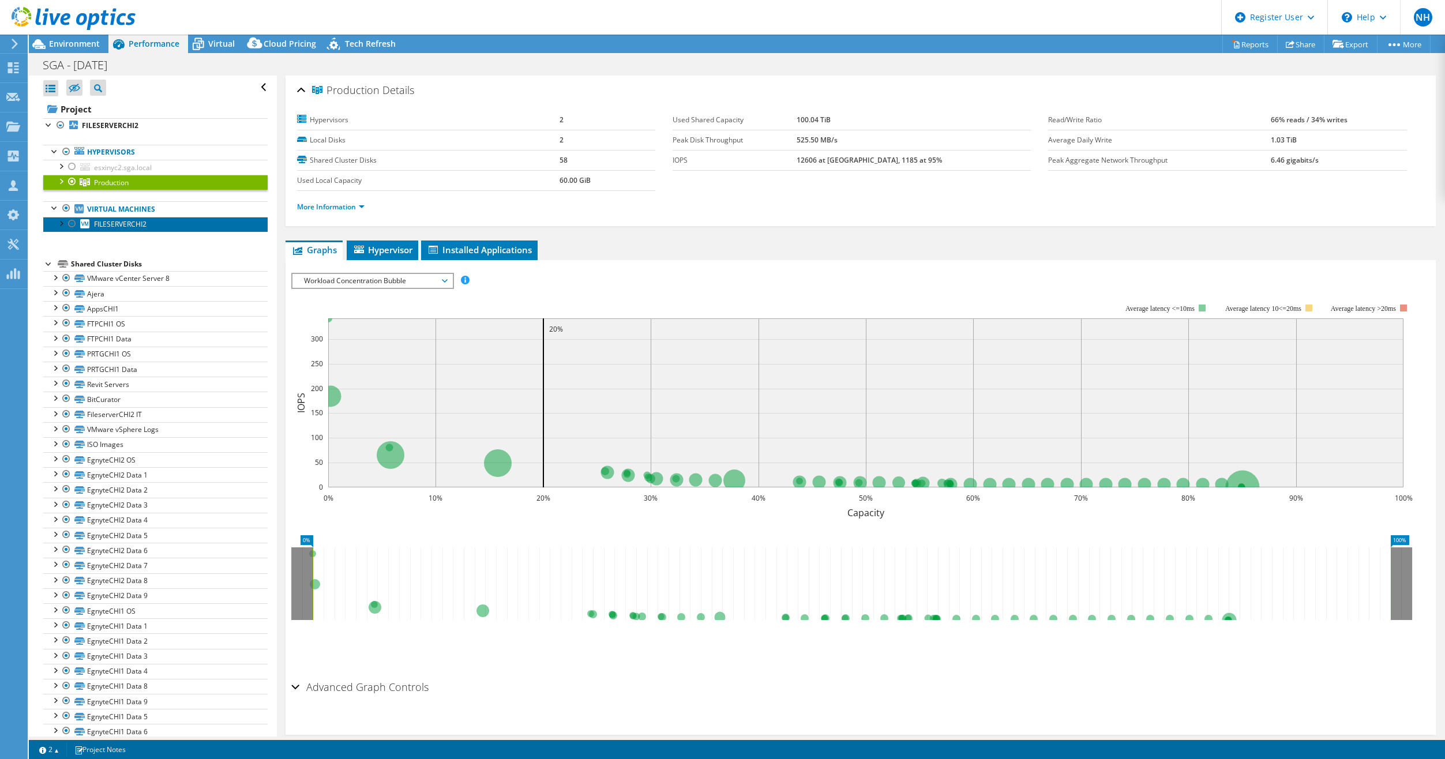
click at [121, 222] on span "FILESERVERCHI2" at bounding box center [120, 224] width 52 height 10
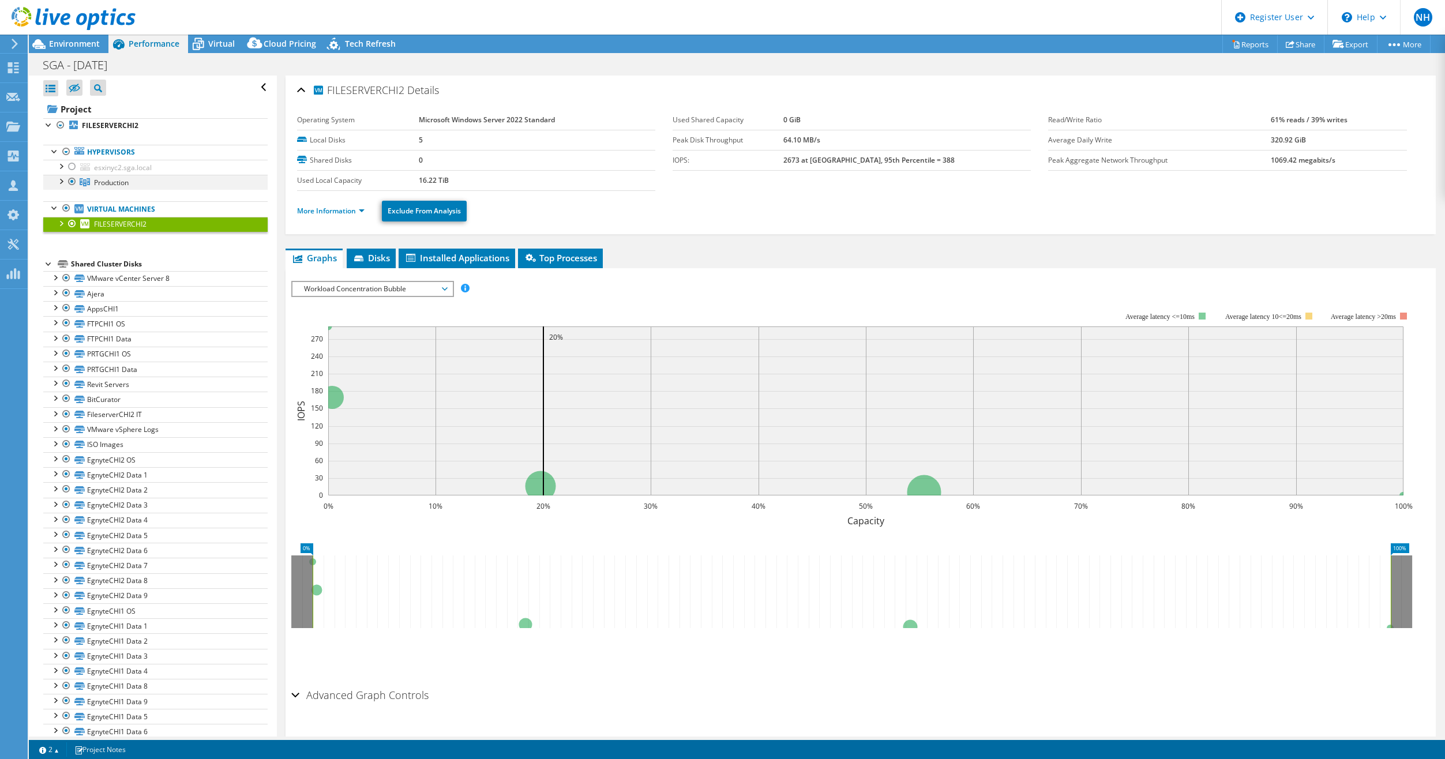
click at [60, 182] on div at bounding box center [61, 181] width 12 height 12
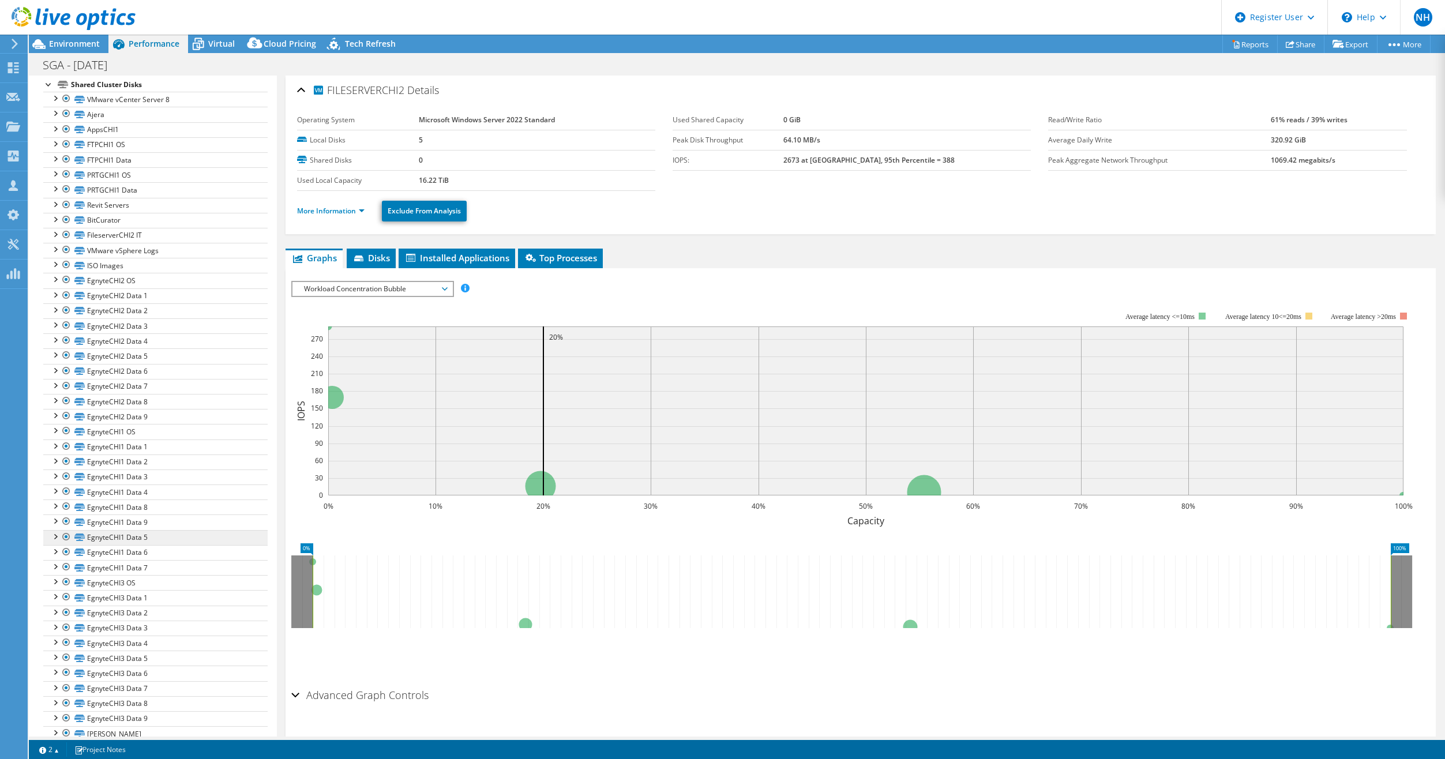
scroll to position [51, 0]
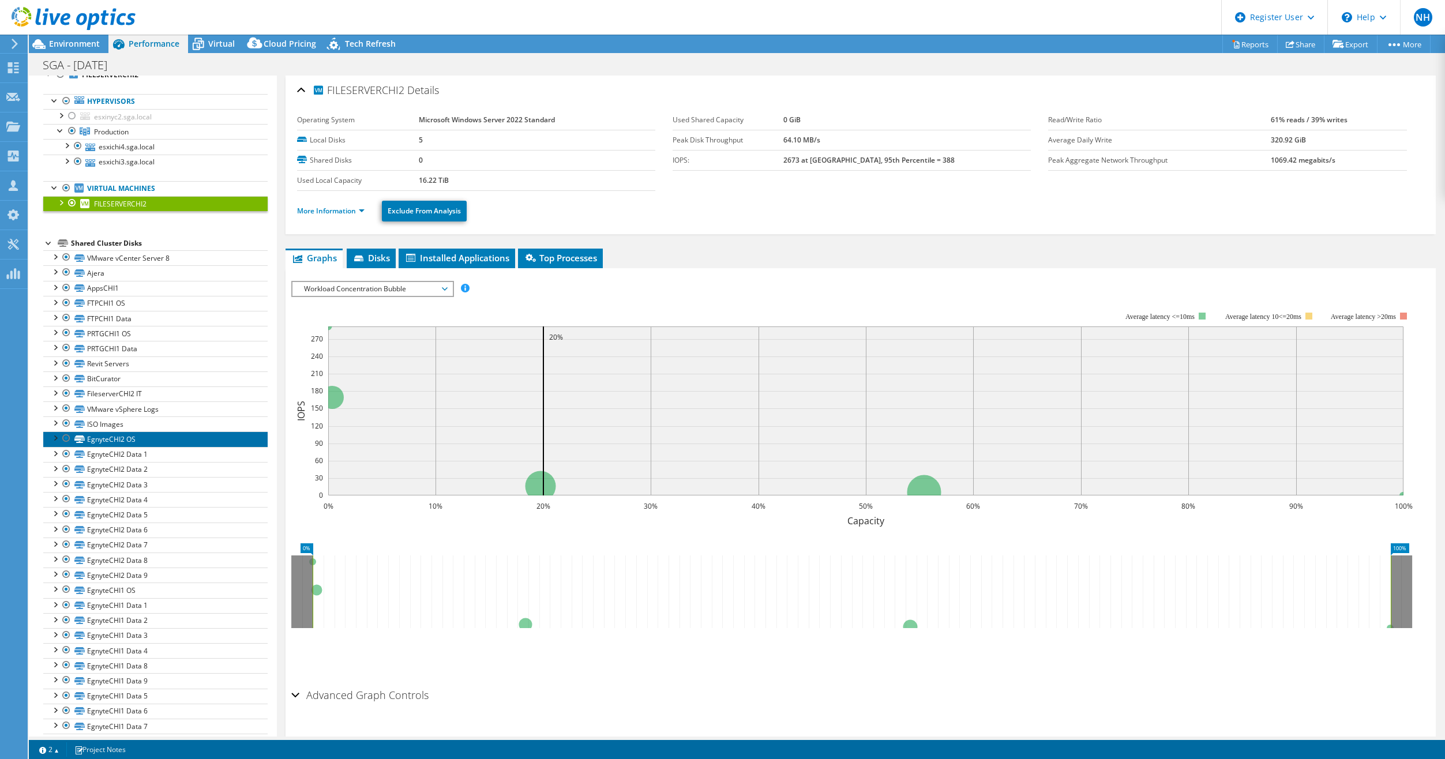
click at [130, 443] on link "EgnyteCHI2 OS" at bounding box center [155, 438] width 224 height 15
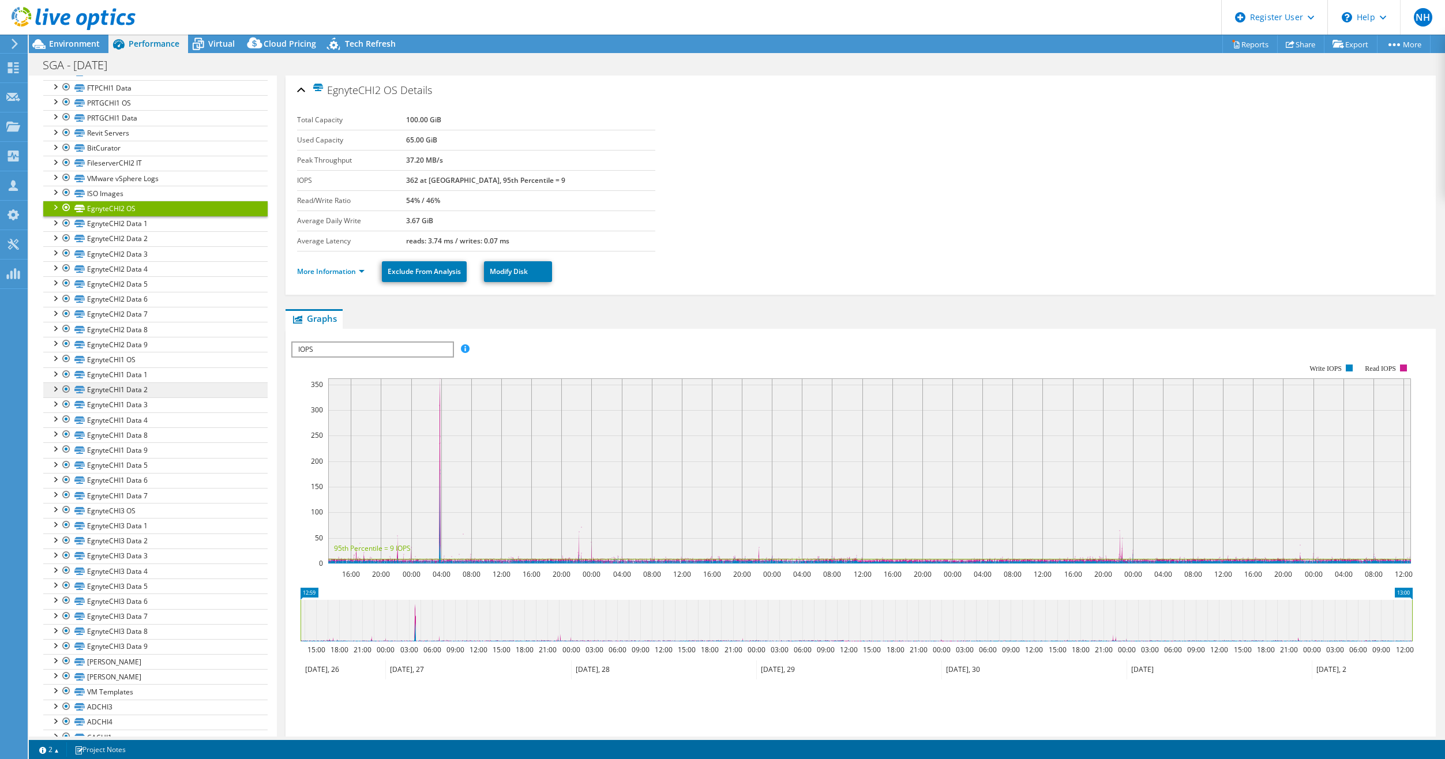
scroll to position [454, 0]
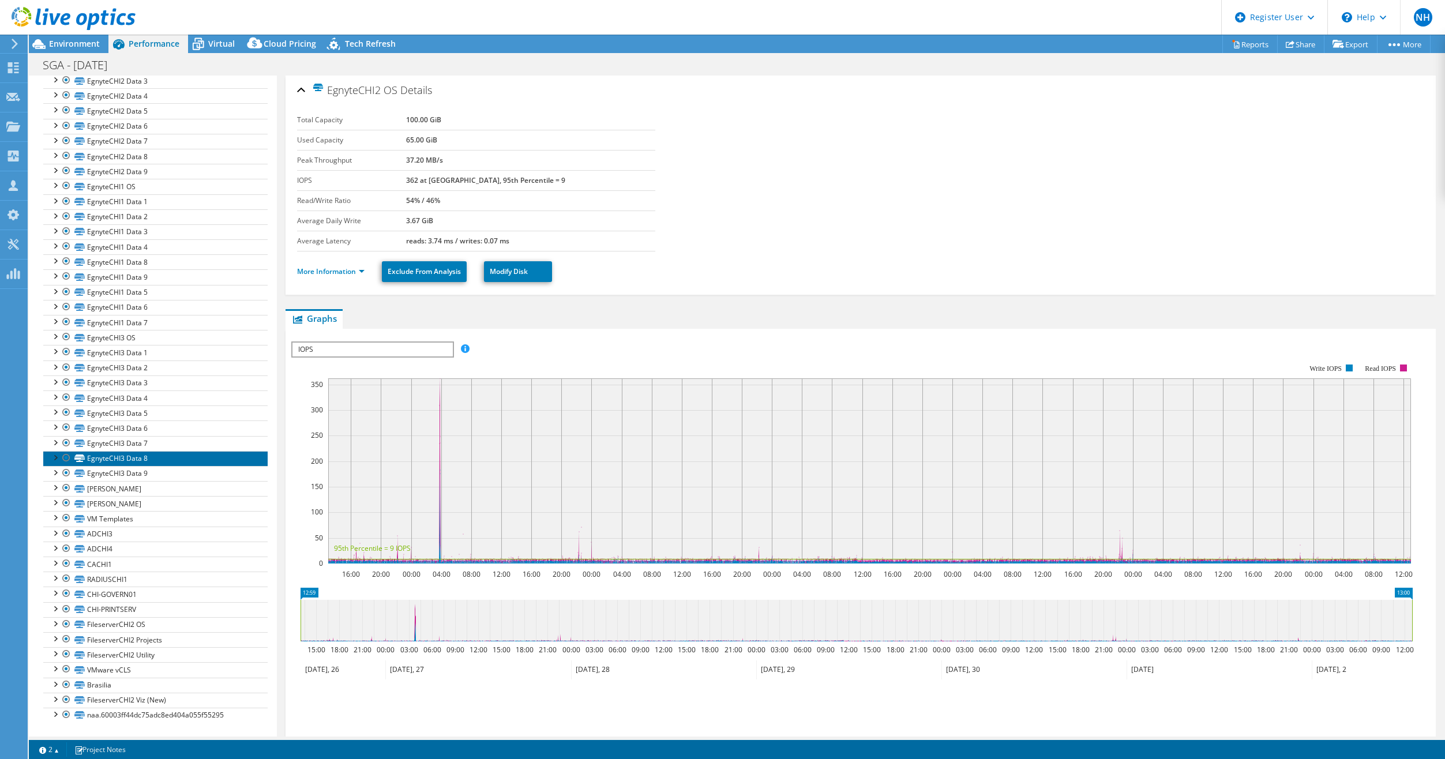
click at [140, 452] on link "EgnyteCHI3 Data 8" at bounding box center [155, 458] width 224 height 15
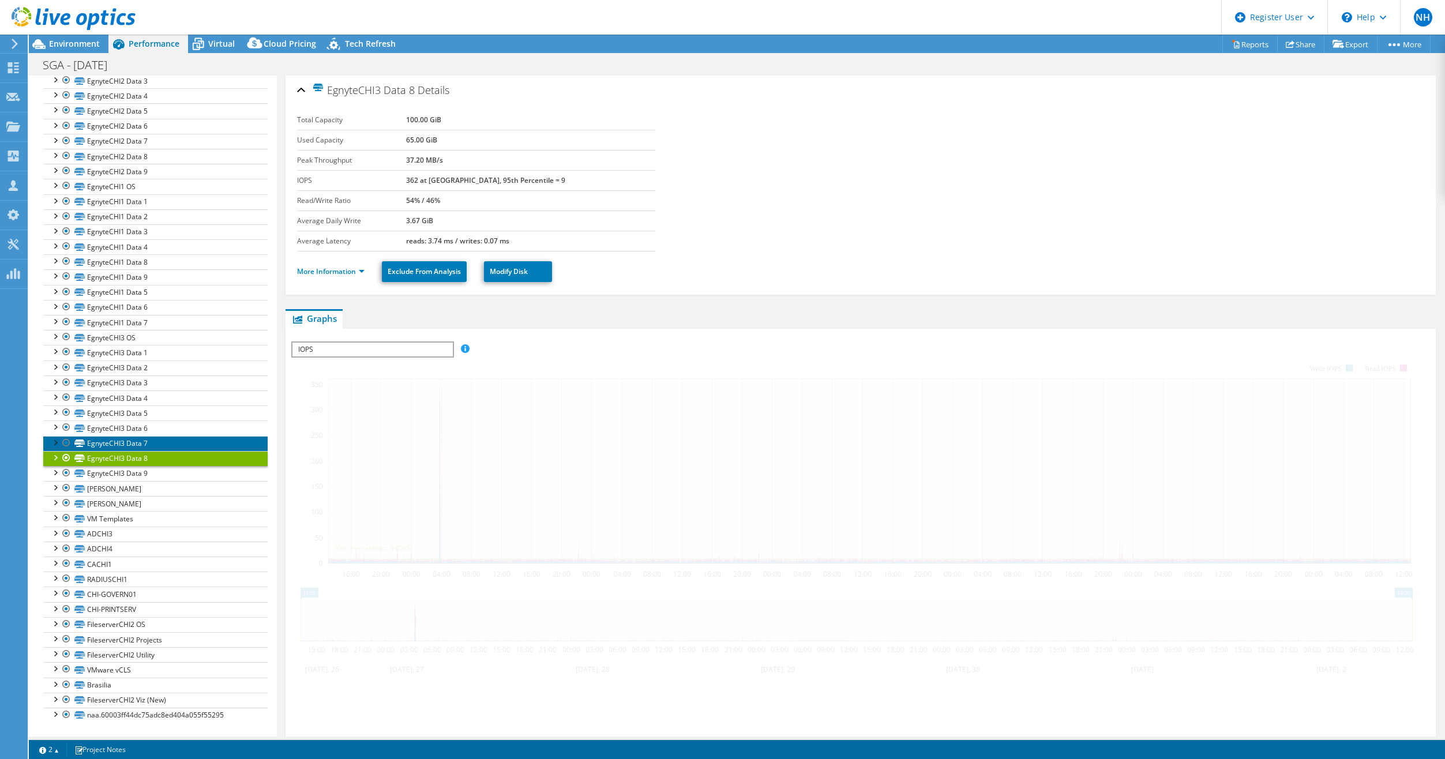
click at [136, 441] on link "EgnyteCHI3 Data 7" at bounding box center [155, 443] width 224 height 15
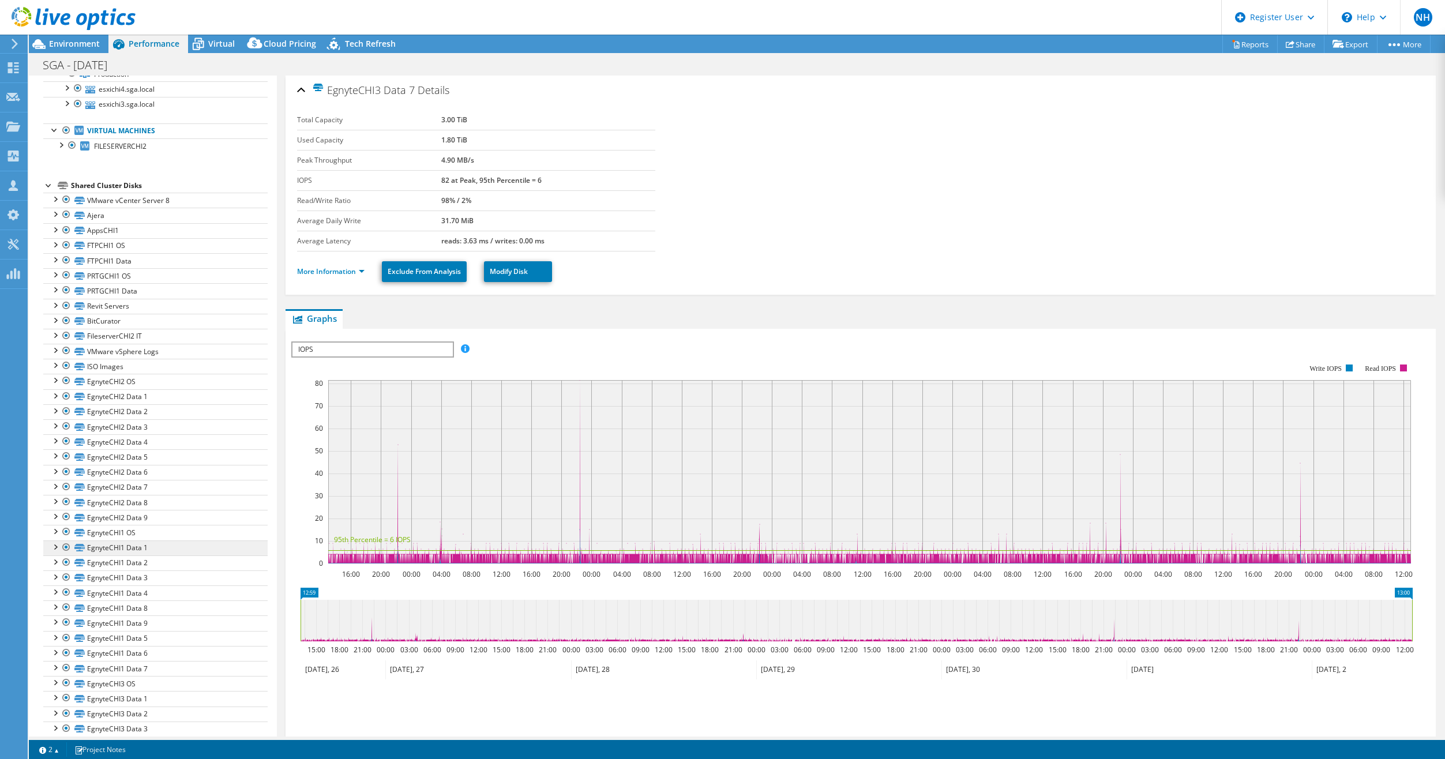
scroll to position [0, 0]
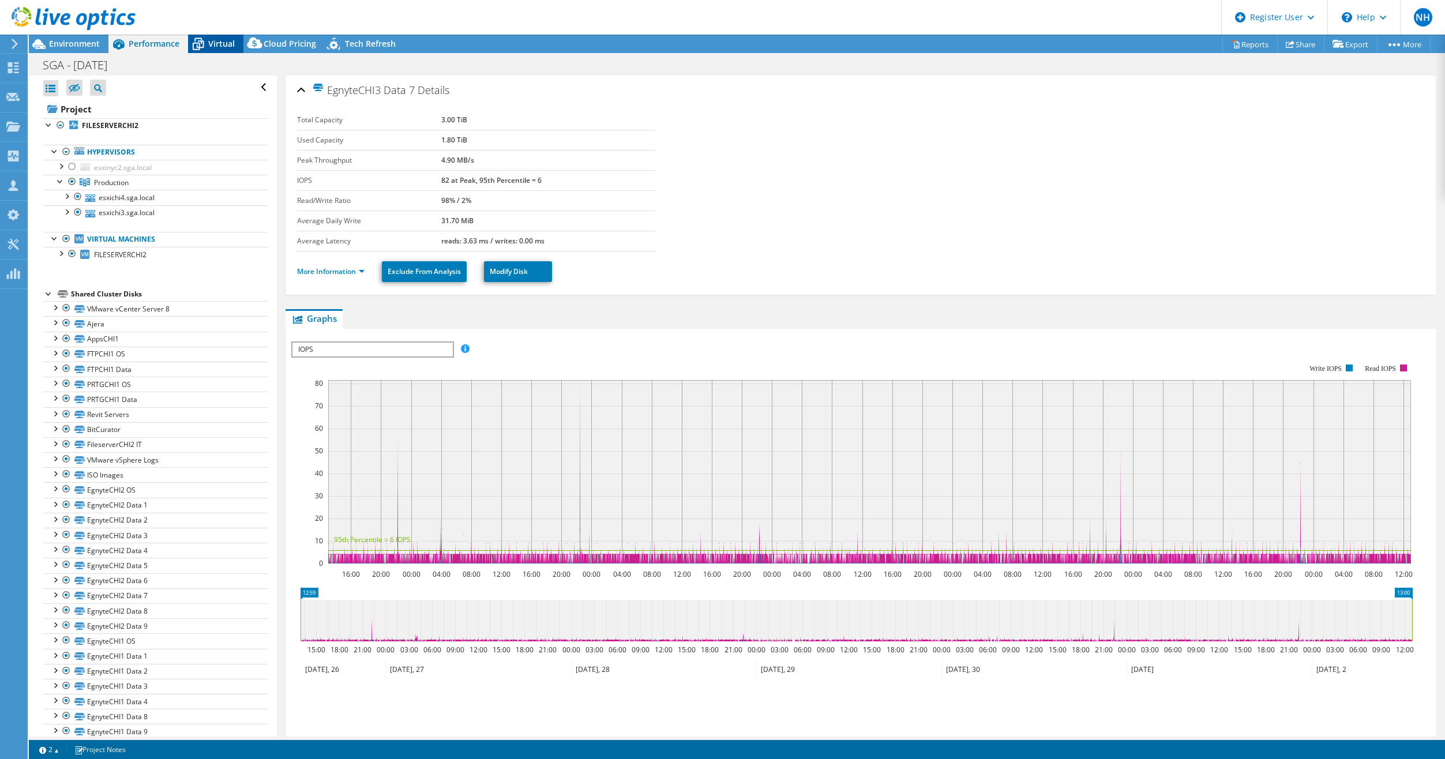
click at [201, 49] on icon at bounding box center [198, 44] width 20 height 20
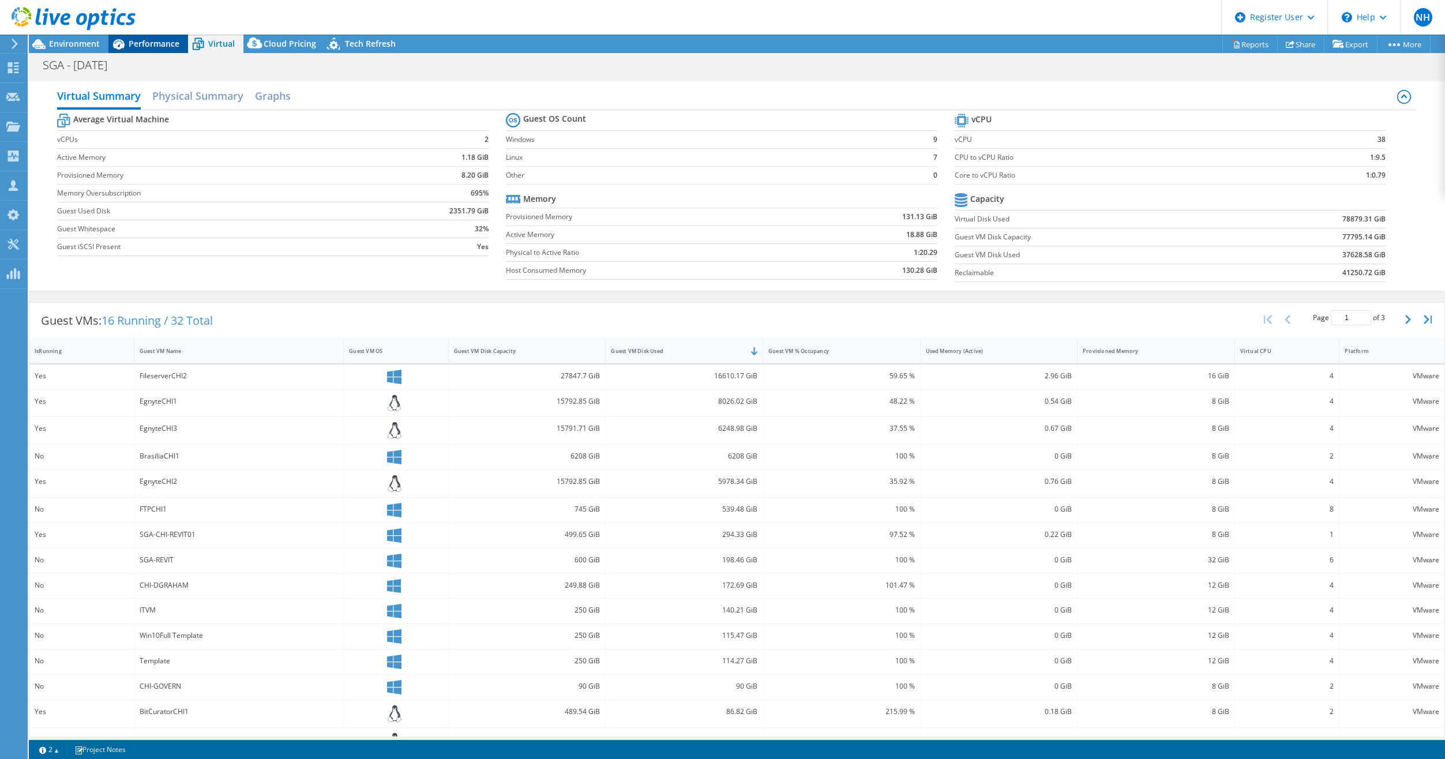
click at [163, 47] on span "Performance" at bounding box center [154, 43] width 51 height 11
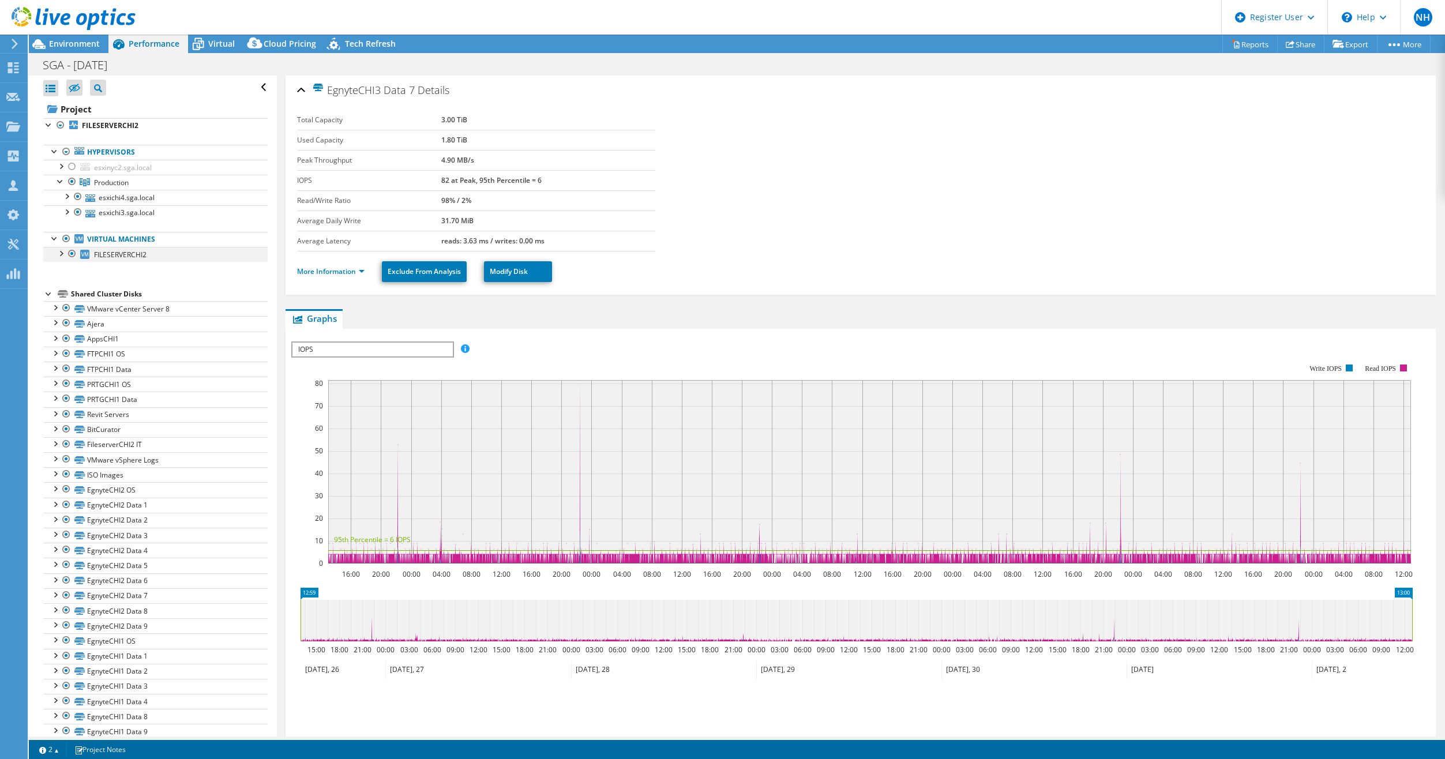
click at [59, 254] on div at bounding box center [61, 253] width 12 height 12
click at [231, 48] on span "Virtual" at bounding box center [221, 43] width 27 height 11
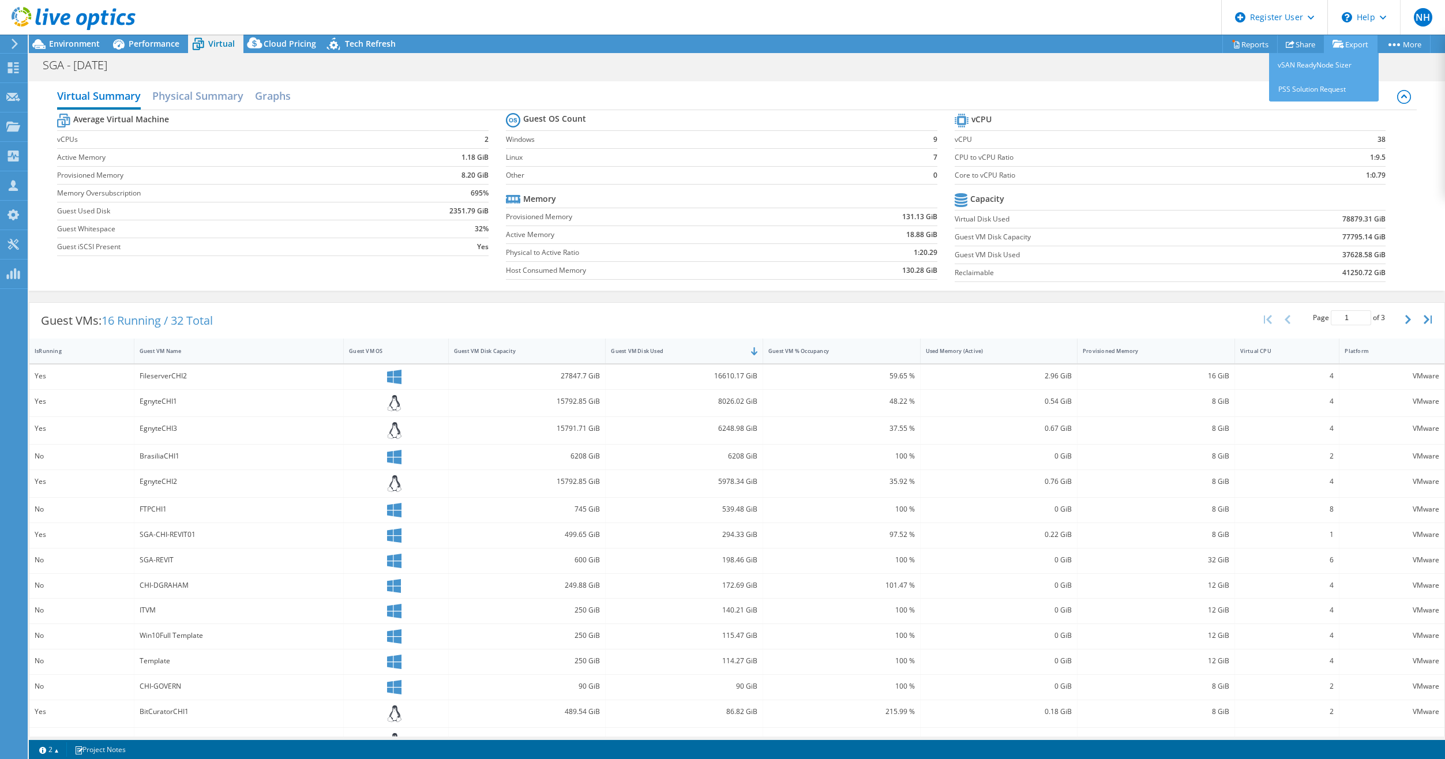
click at [1344, 50] on link "Export" at bounding box center [1350, 44] width 54 height 18
click at [1314, 69] on link "vSAN ReadyNode Sizer" at bounding box center [1324, 65] width 110 height 24
click at [1222, 46] on link "Reports" at bounding box center [1249, 44] width 55 height 18
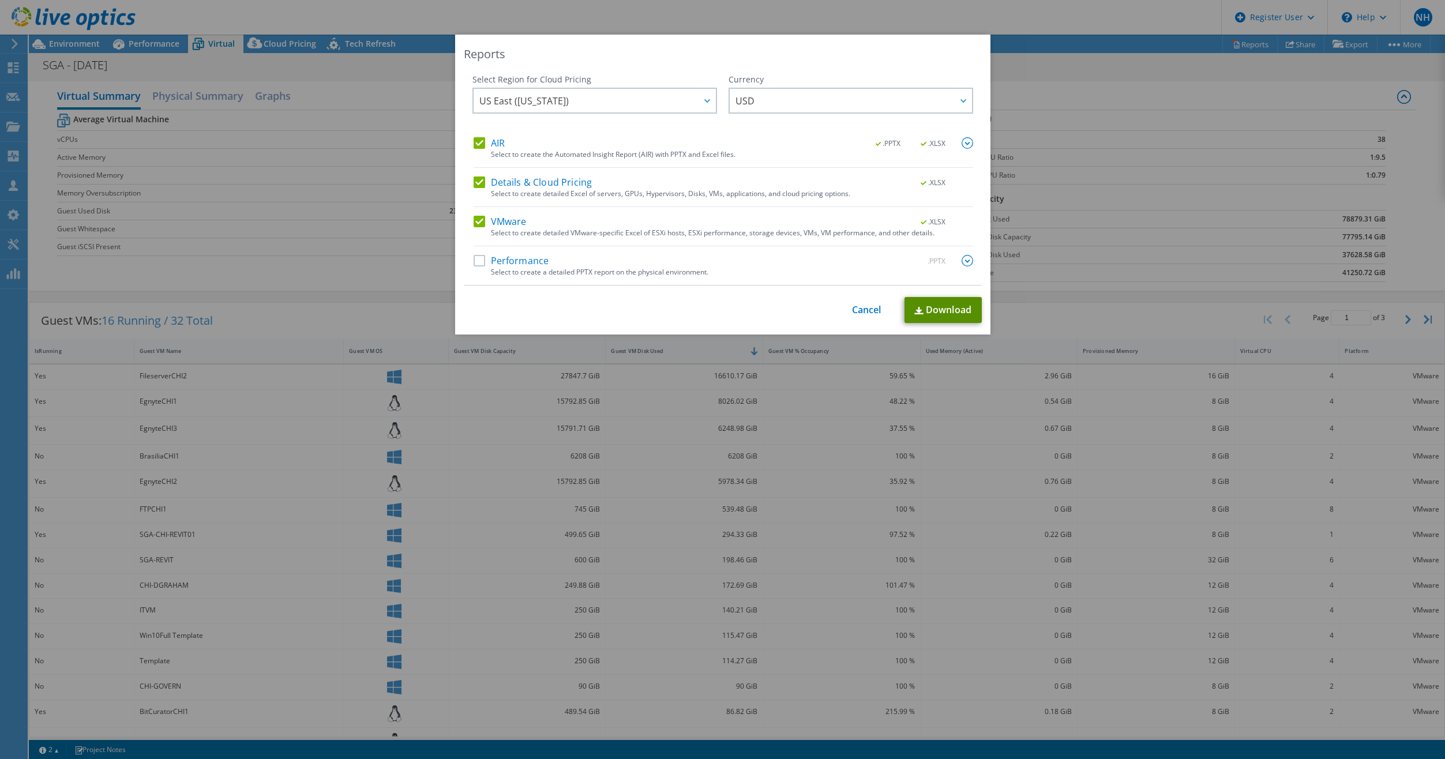
click at [957, 318] on link "Download" at bounding box center [942, 310] width 77 height 26
drag, startPoint x: 861, startPoint y: 304, endPoint x: 660, endPoint y: 316, distance: 201.0
click at [861, 304] on link "Cancel" at bounding box center [866, 309] width 29 height 11
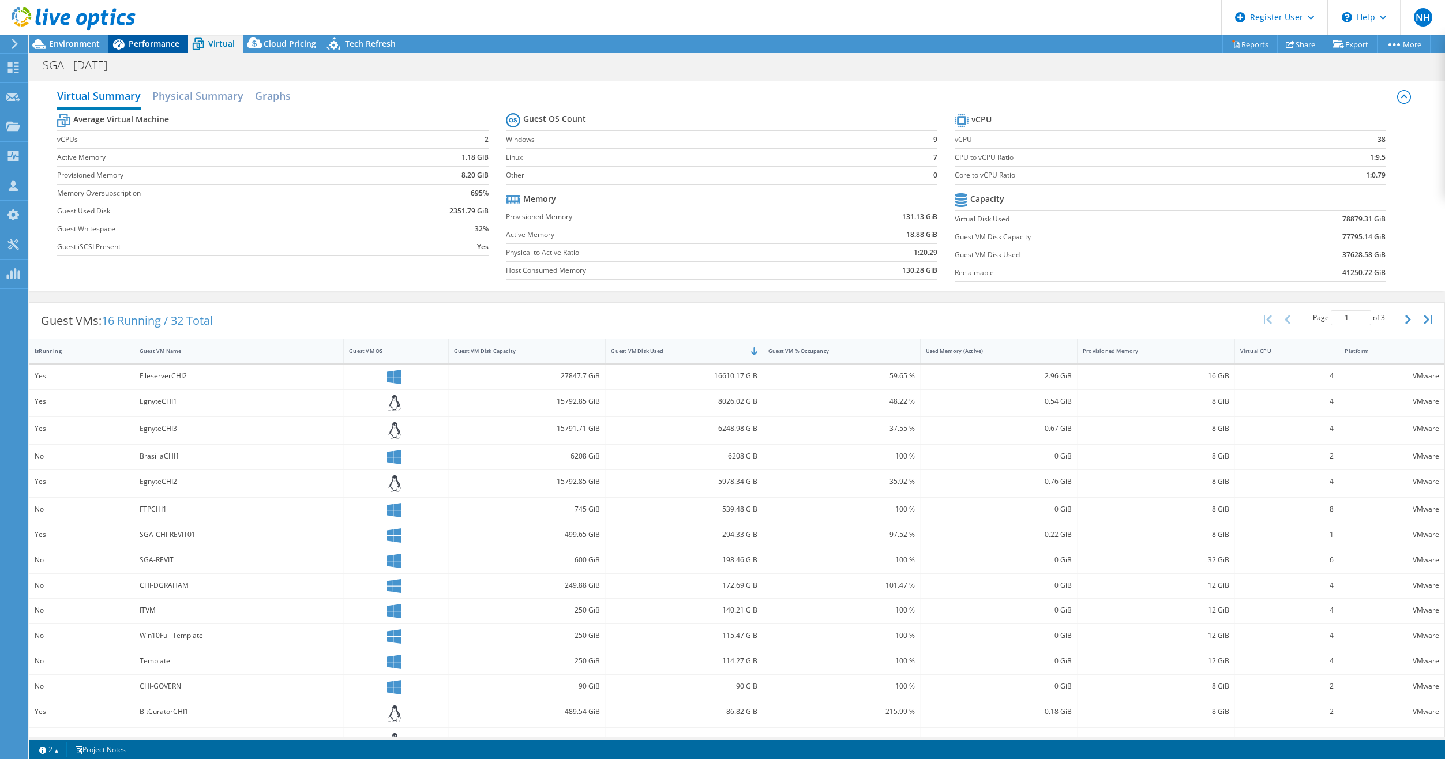
click at [153, 44] on span "Performance" at bounding box center [154, 43] width 51 height 11
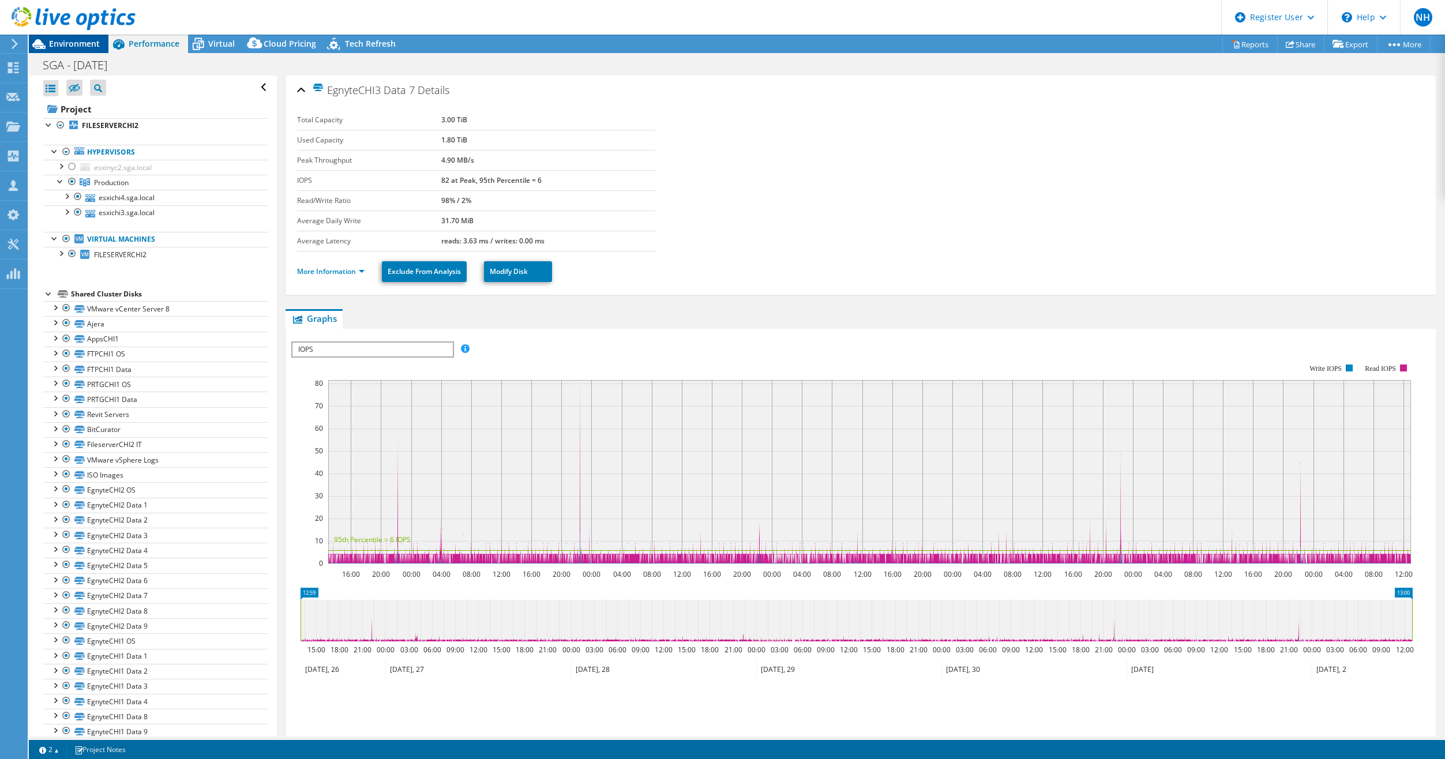
click at [87, 43] on span "Environment" at bounding box center [74, 43] width 51 height 11
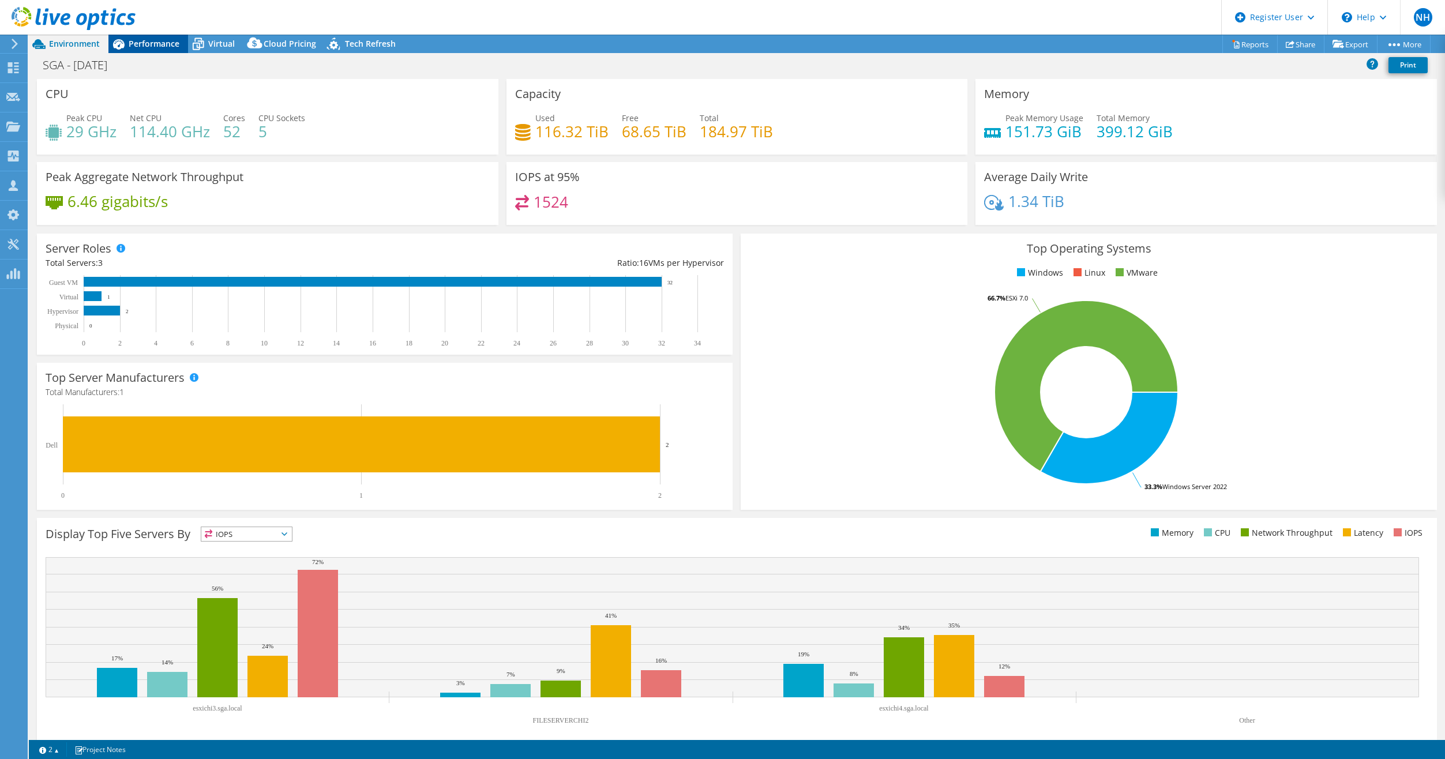
click at [144, 40] on span "Performance" at bounding box center [154, 43] width 51 height 11
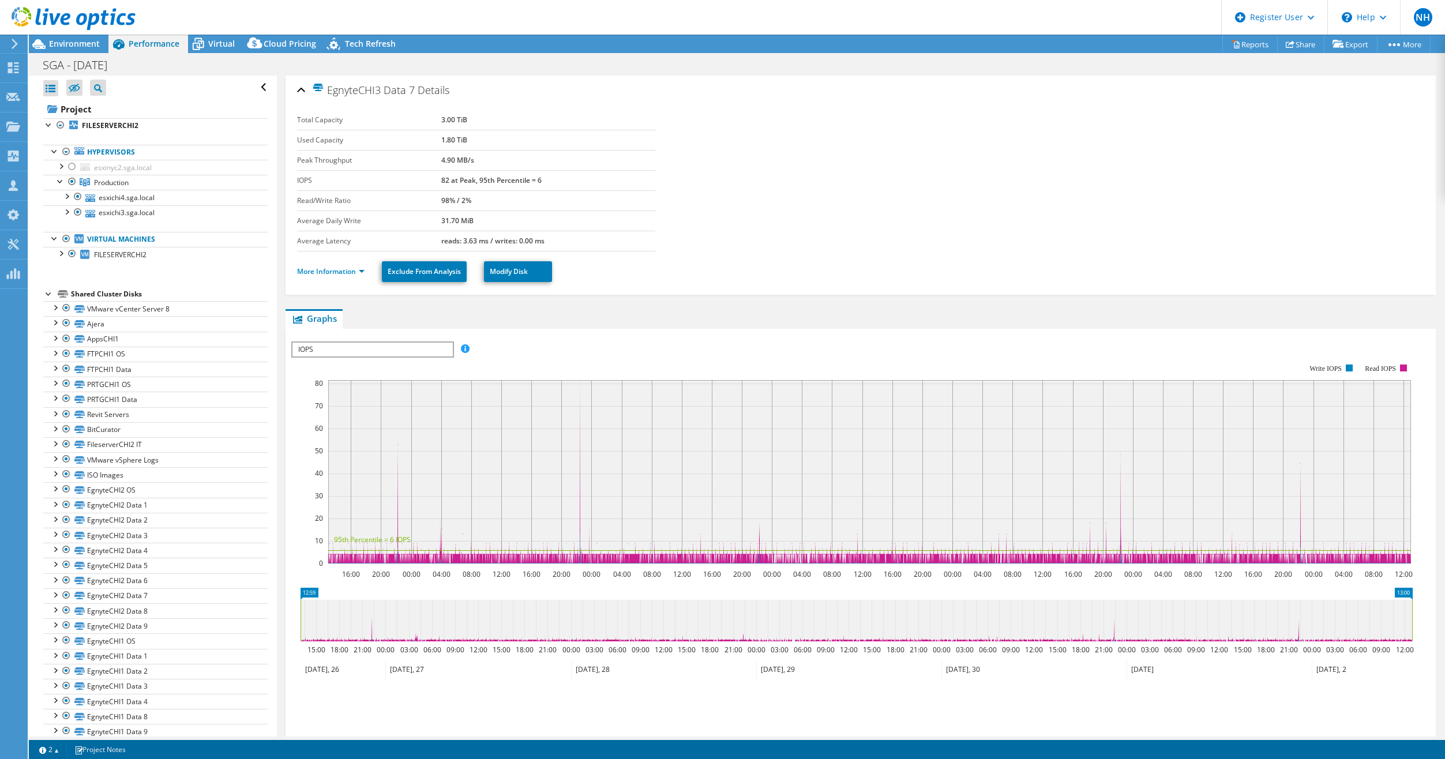
click at [98, 36] on div at bounding box center [68, 19] width 136 height 39
click at [95, 40] on span "Environment" at bounding box center [74, 43] width 51 height 11
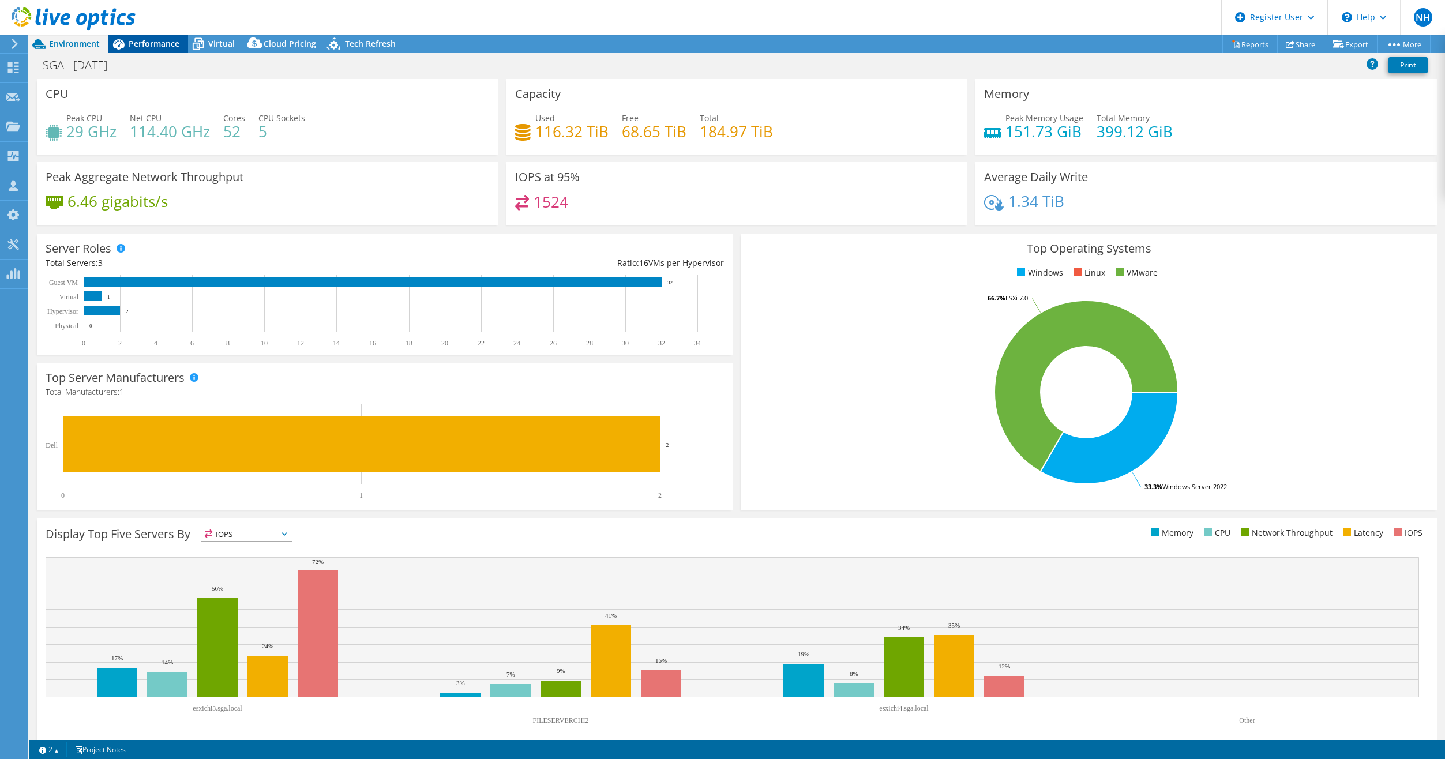
click at [139, 44] on span "Performance" at bounding box center [154, 43] width 51 height 11
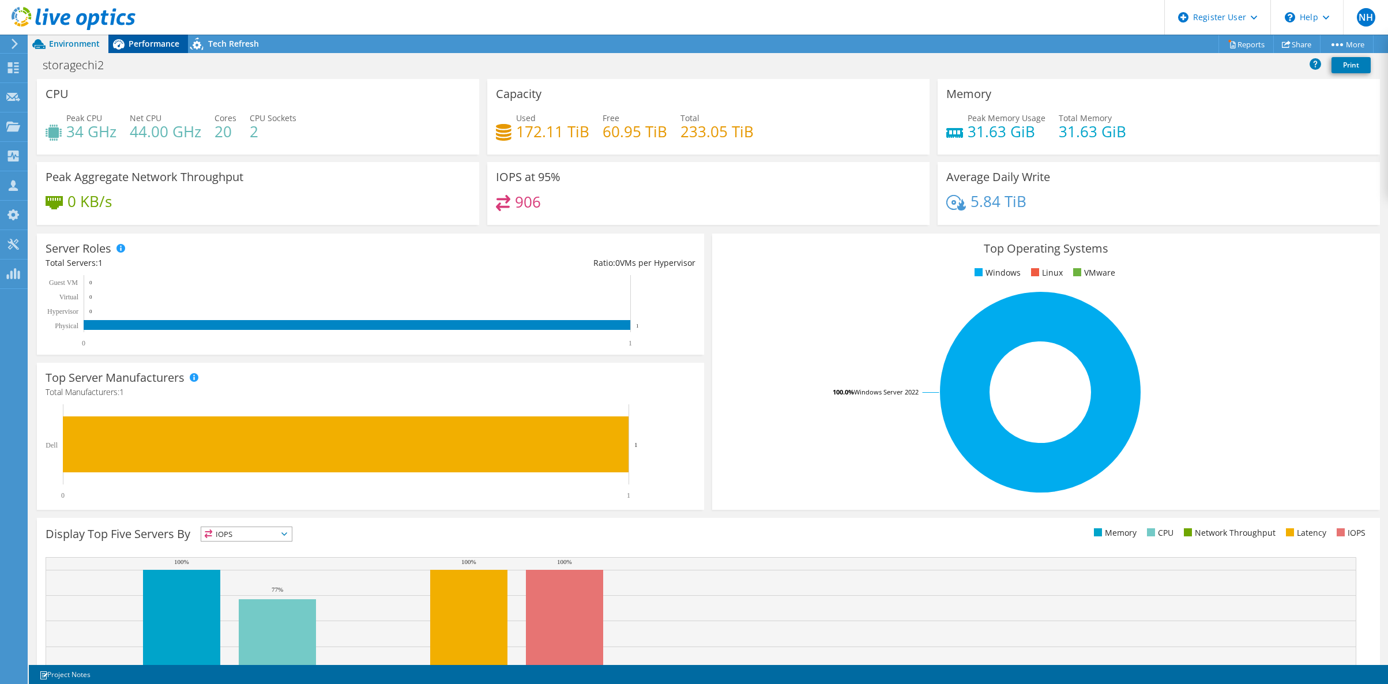
click at [158, 47] on span "Performance" at bounding box center [154, 43] width 51 height 11
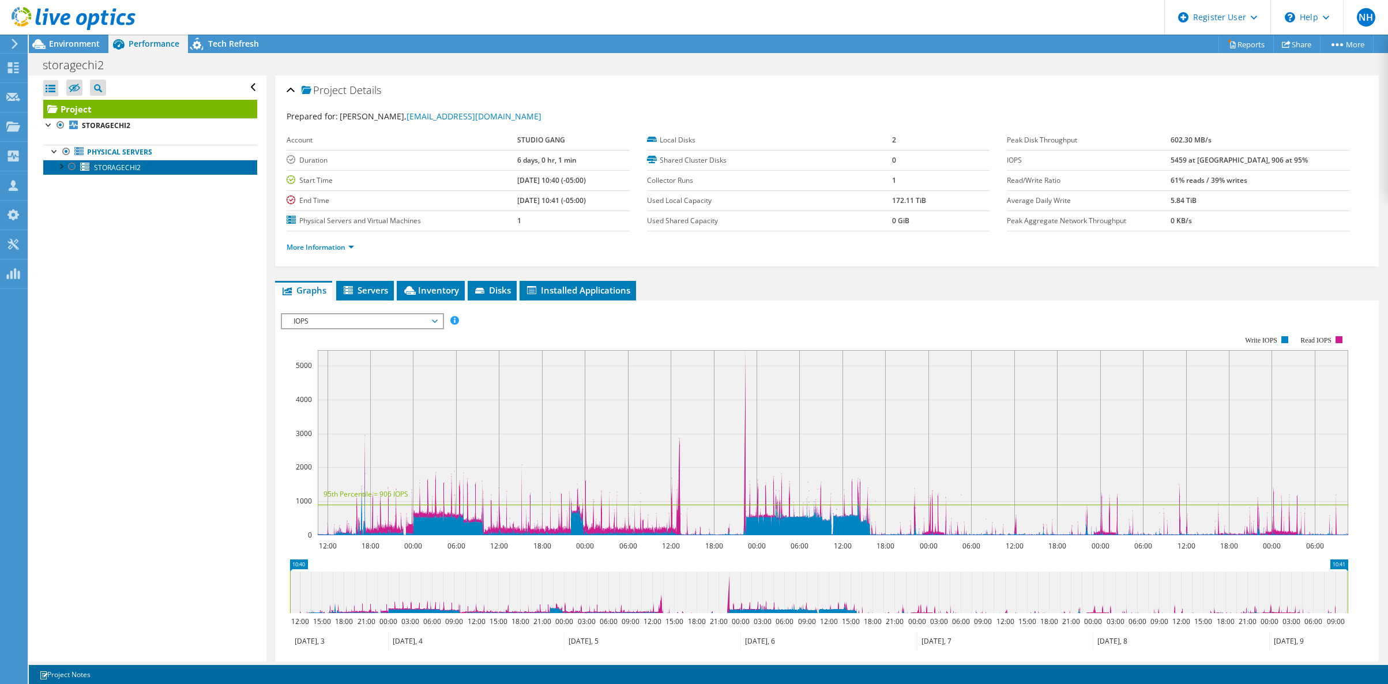
click at [136, 168] on span "STORAGECHI2" at bounding box center [117, 168] width 47 height 10
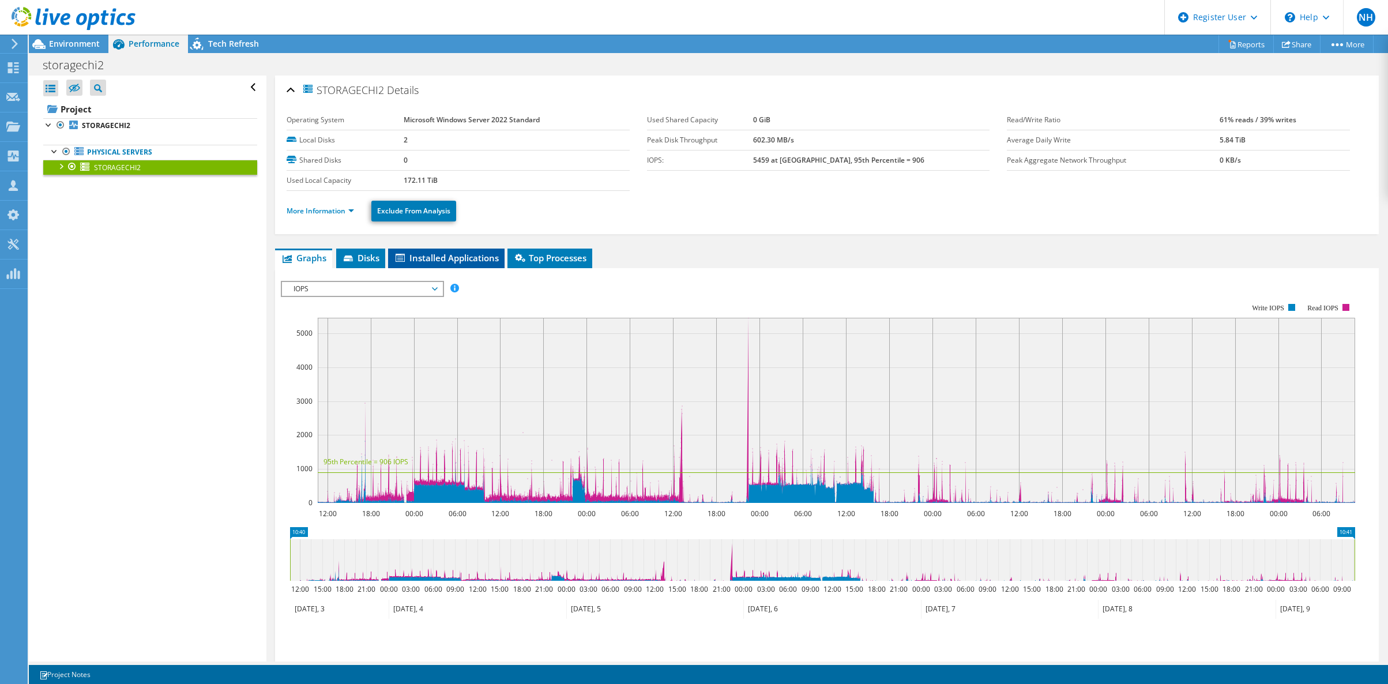
click at [455, 262] on span "Installed Applications" at bounding box center [446, 258] width 105 height 12
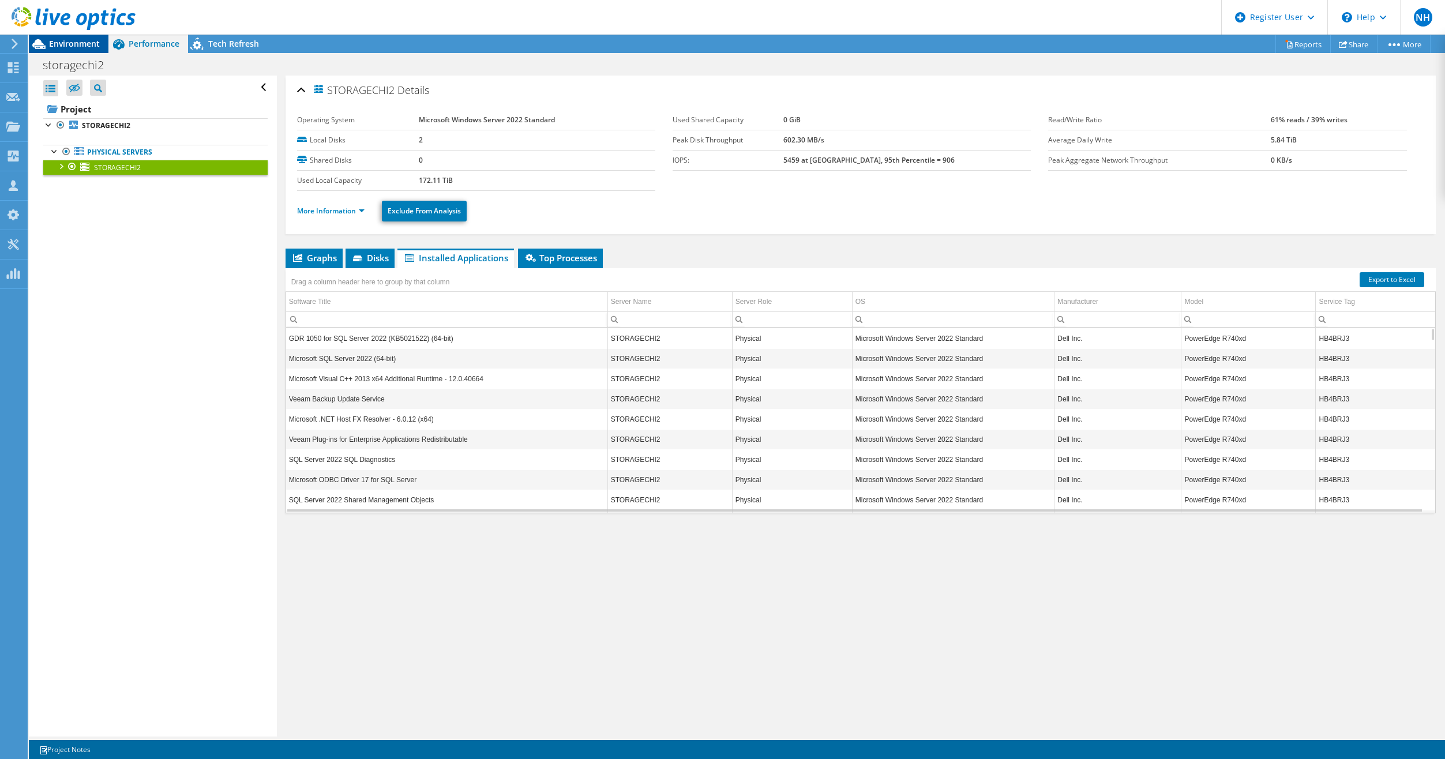
click at [84, 42] on span "Environment" at bounding box center [74, 43] width 51 height 11
